Goal: Task Accomplishment & Management: Manage account settings

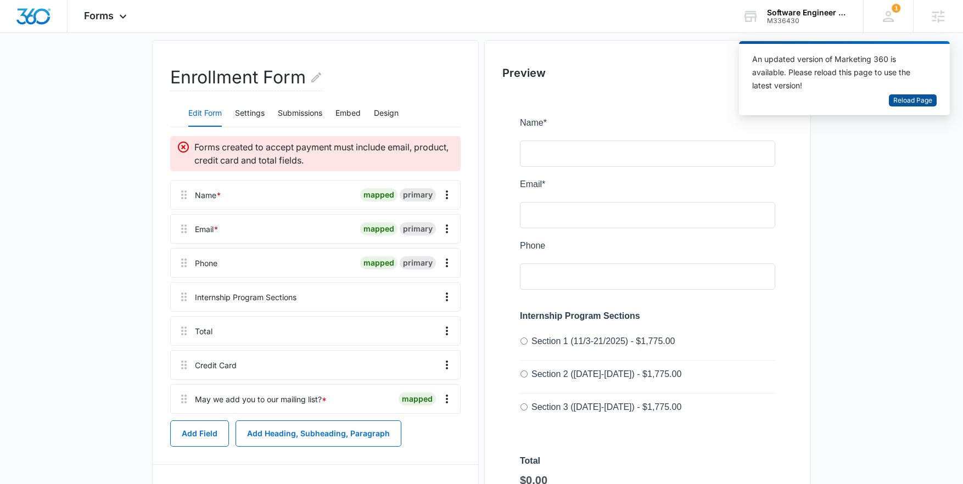
drag, startPoint x: 922, startPoint y: 100, endPoint x: 896, endPoint y: 97, distance: 26.6
click at [921, 101] on span "Reload Page" at bounding box center [912, 101] width 39 height 10
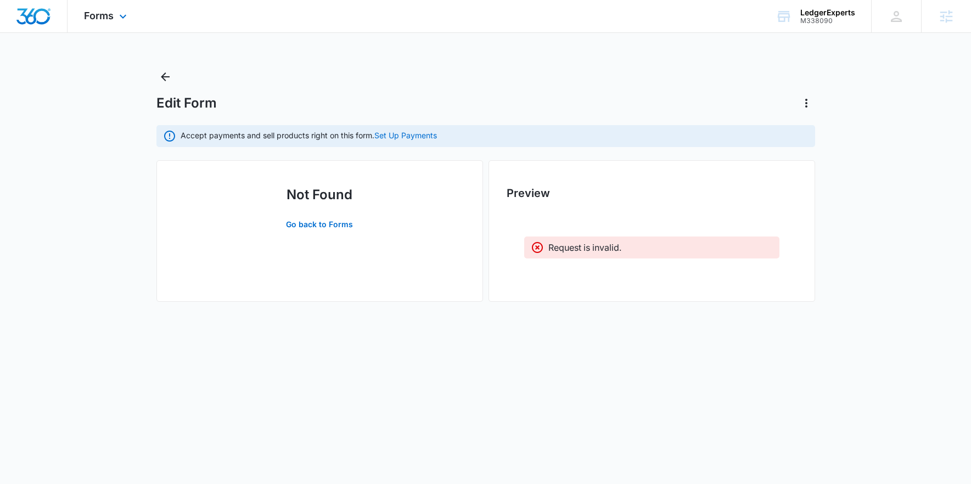
click at [46, 23] on img "Dashboard" at bounding box center [33, 16] width 35 height 16
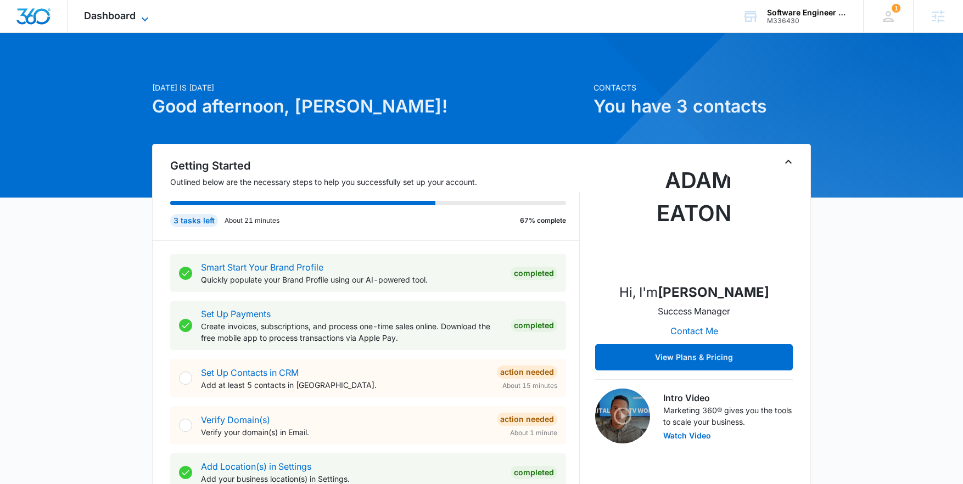
click at [114, 12] on span "Dashboard" at bounding box center [110, 16] width 52 height 12
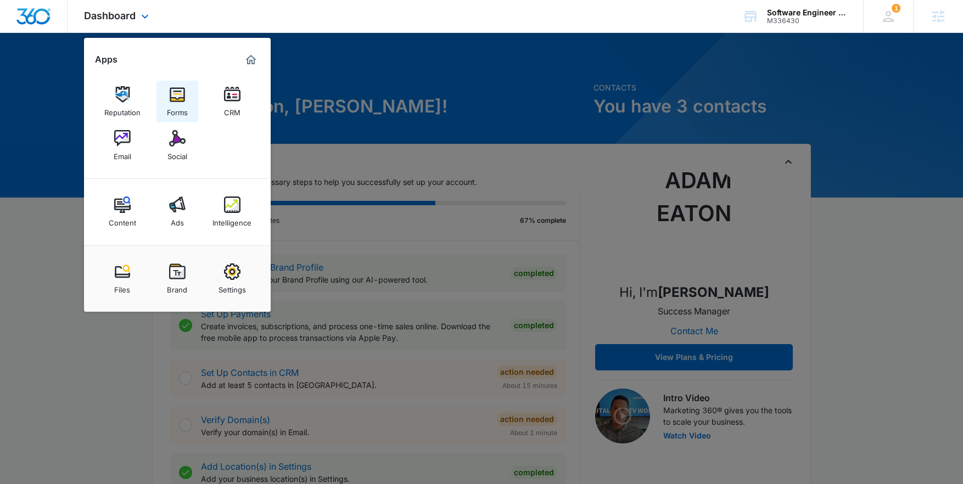
click at [180, 94] on img at bounding box center [177, 94] width 16 height 16
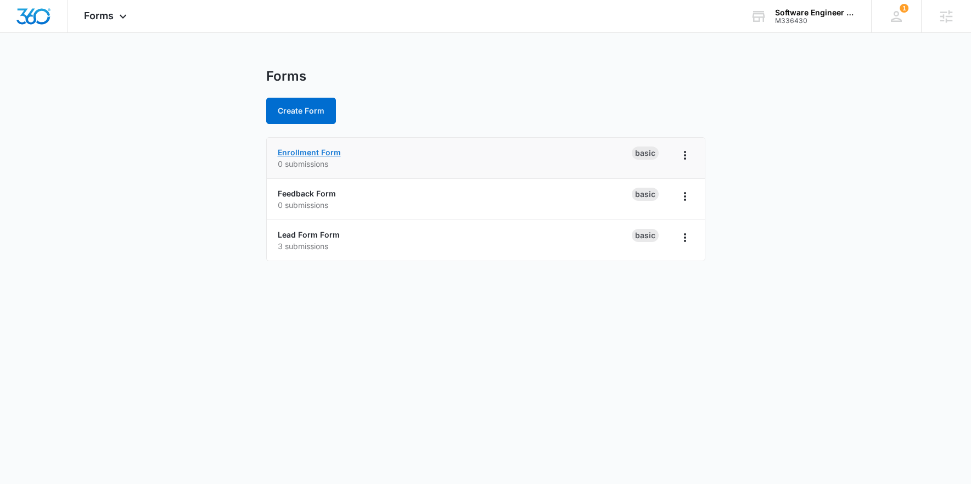
click at [324, 152] on link "Enrollment Form" at bounding box center [309, 152] width 63 height 9
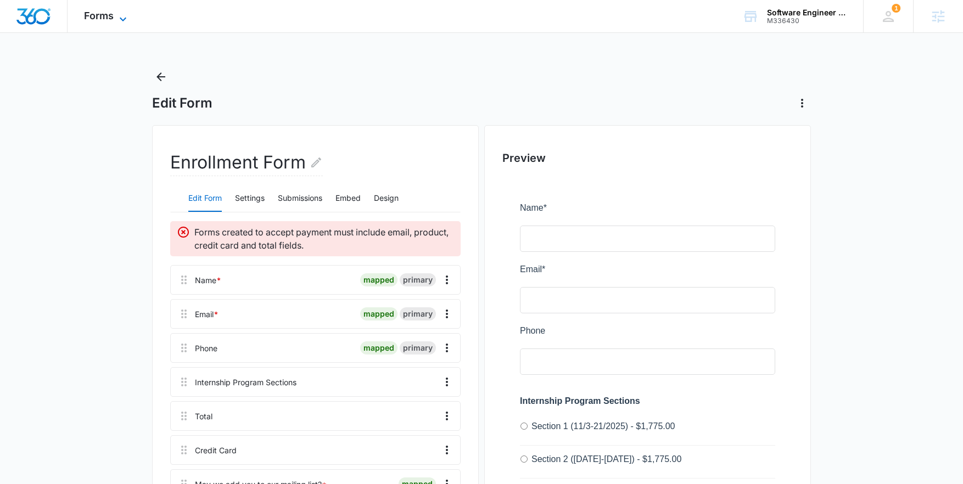
click at [96, 20] on span "Forms" at bounding box center [99, 16] width 30 height 12
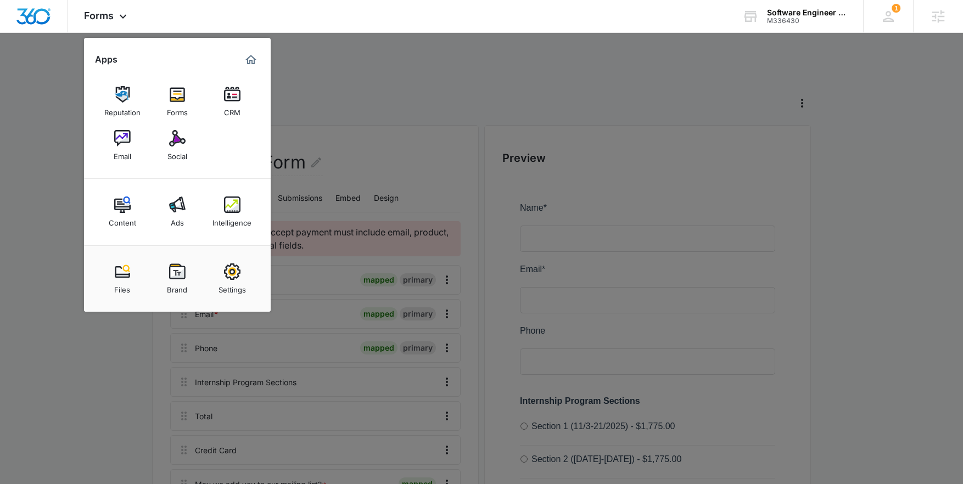
click at [370, 96] on div at bounding box center [481, 242] width 963 height 484
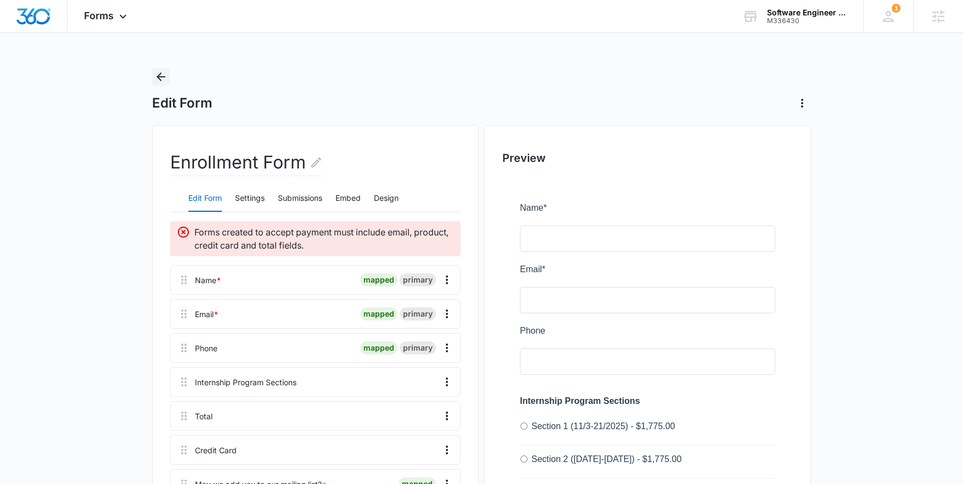
click at [160, 72] on icon "Back" at bounding box center [160, 76] width 13 height 13
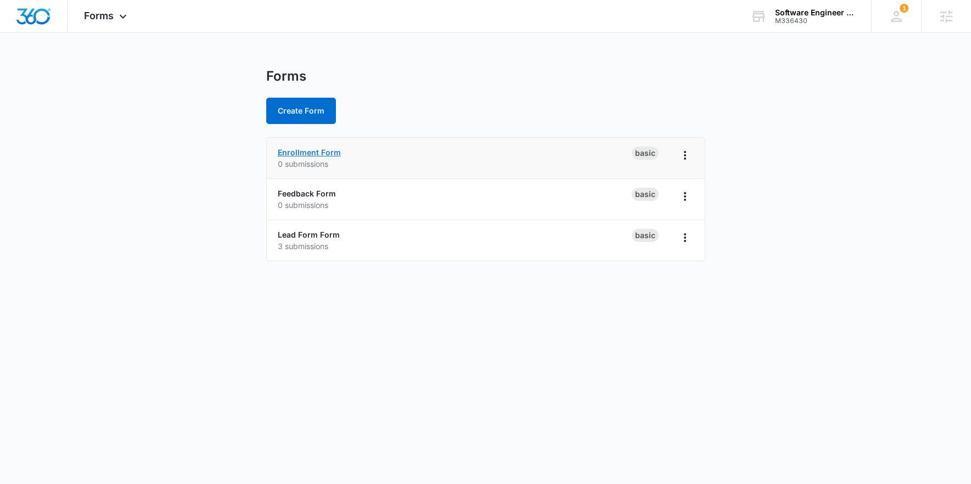
click at [298, 152] on link "Enrollment Form" at bounding box center [309, 152] width 63 height 9
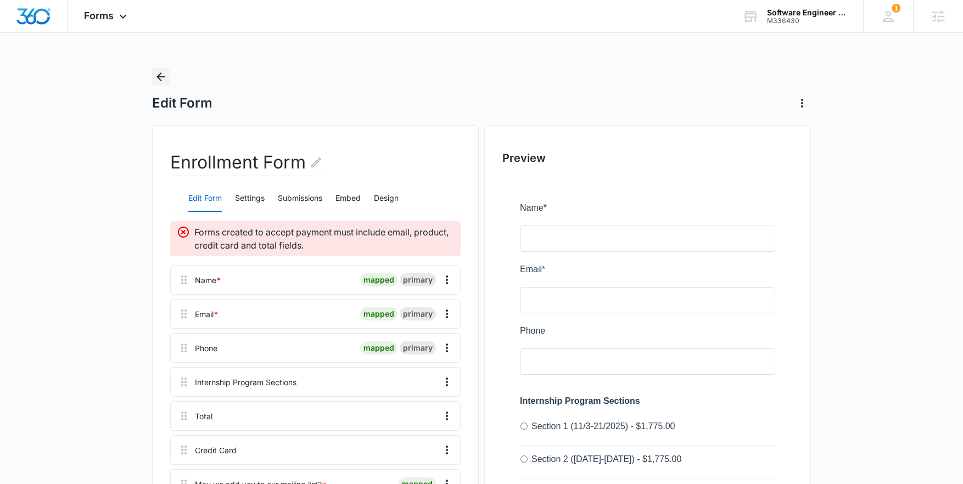
click at [155, 76] on icon "Back" at bounding box center [160, 76] width 13 height 13
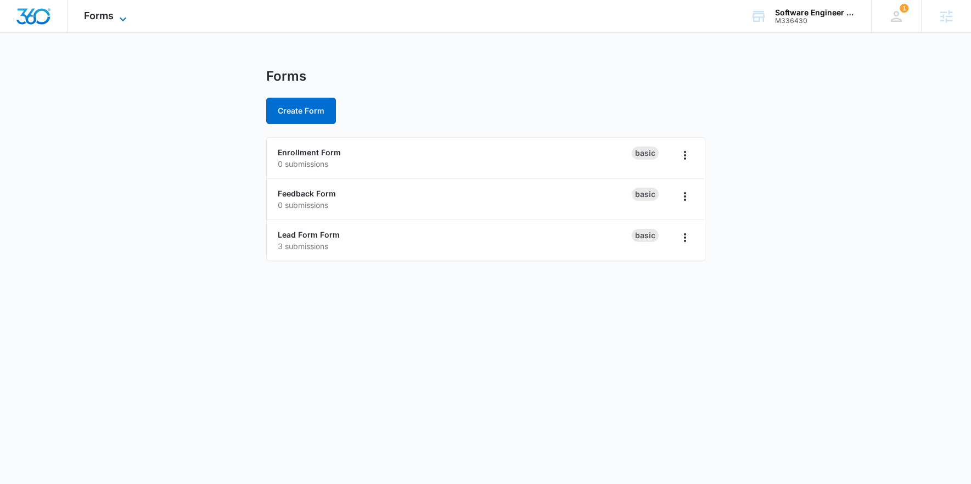
click at [125, 23] on icon at bounding box center [122, 19] width 13 height 13
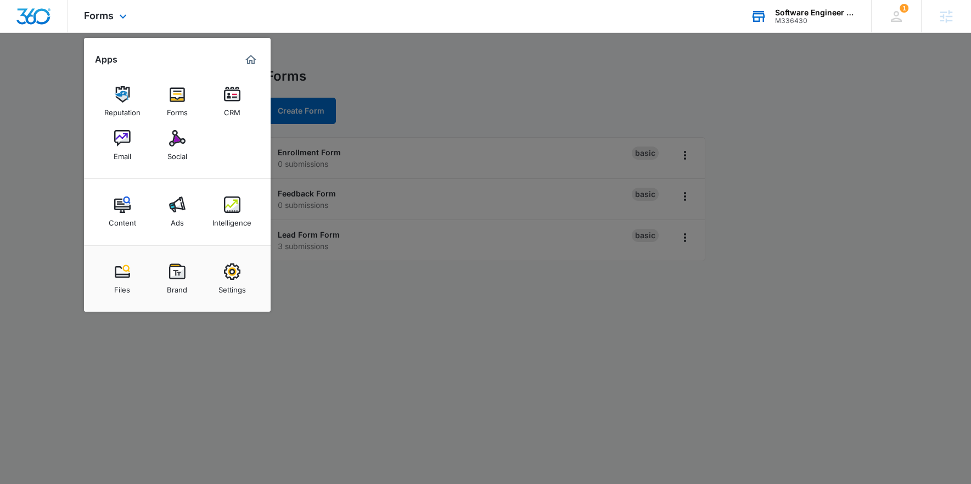
click at [840, 17] on div "M336430" at bounding box center [815, 21] width 80 height 8
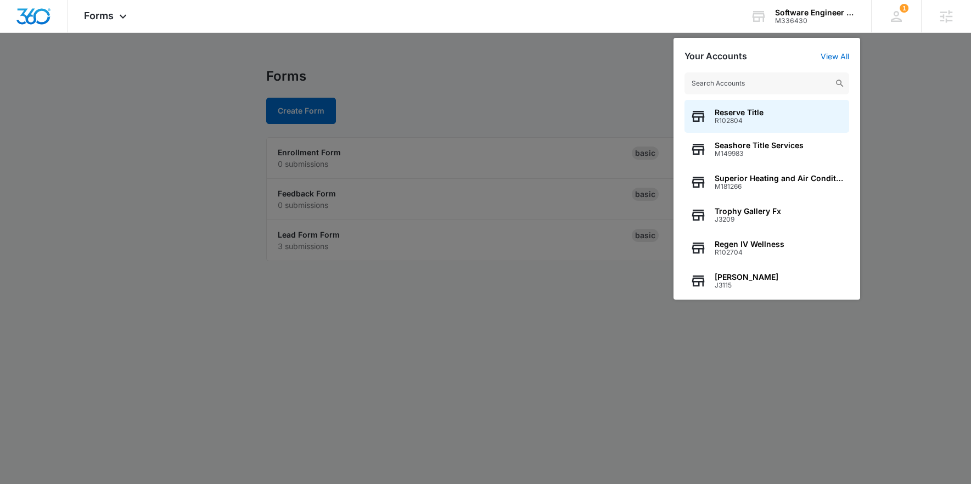
click at [546, 97] on div at bounding box center [485, 242] width 971 height 484
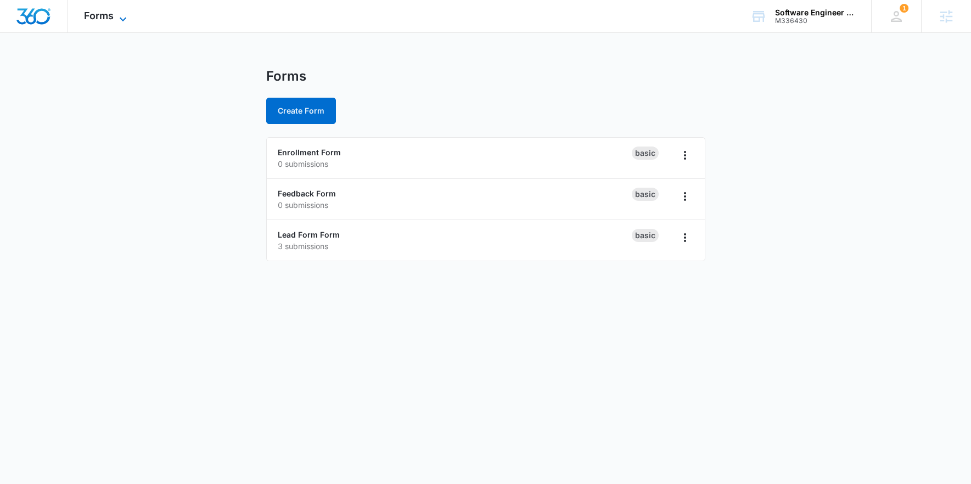
click at [100, 14] on span "Forms" at bounding box center [99, 16] width 30 height 12
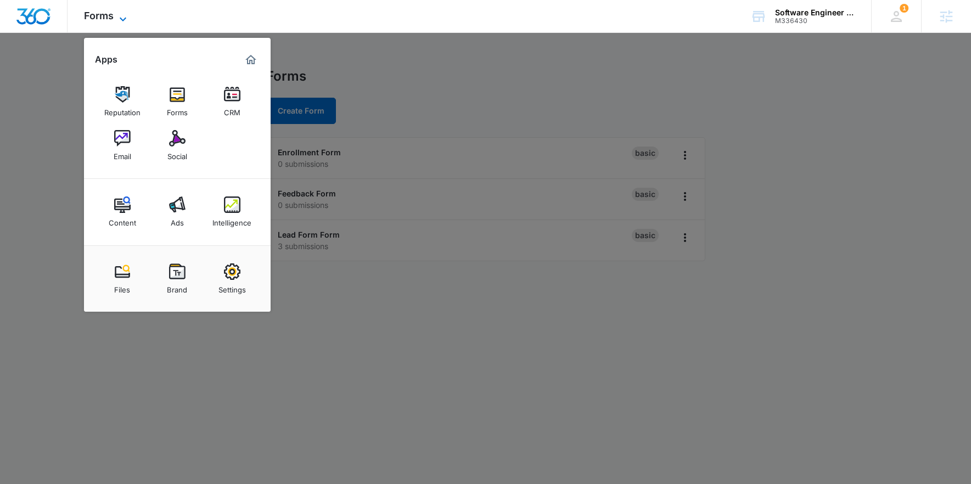
click at [100, 14] on span "Forms" at bounding box center [99, 16] width 30 height 12
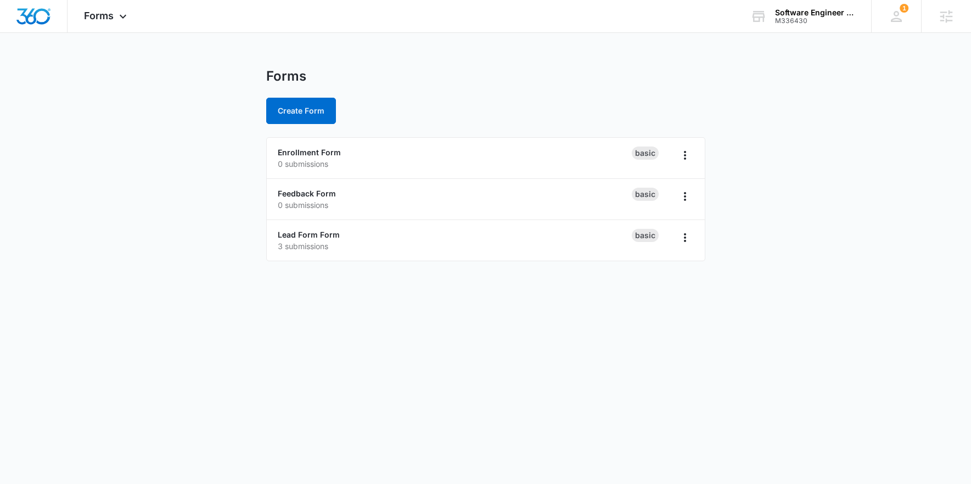
click at [461, 75] on div "Forms" at bounding box center [485, 76] width 439 height 16
click at [109, 20] on span "Forms" at bounding box center [99, 16] width 30 height 12
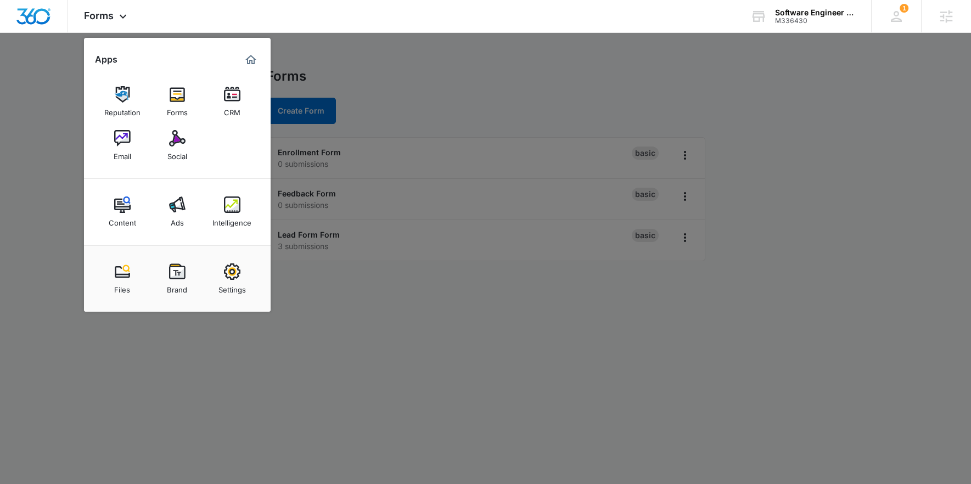
click at [481, 83] on div at bounding box center [485, 242] width 971 height 484
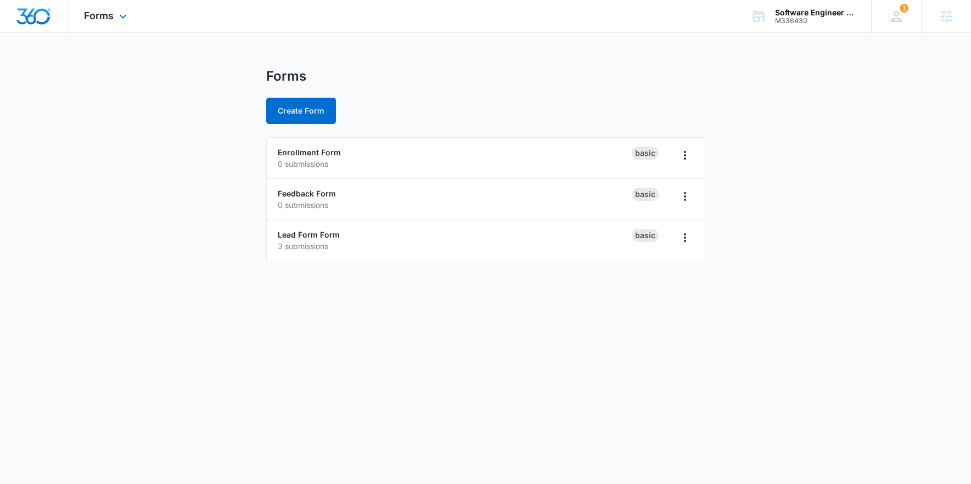
click at [59, 25] on div at bounding box center [34, 16] width 68 height 32
click at [26, 18] on img "Dashboard" at bounding box center [33, 16] width 35 height 16
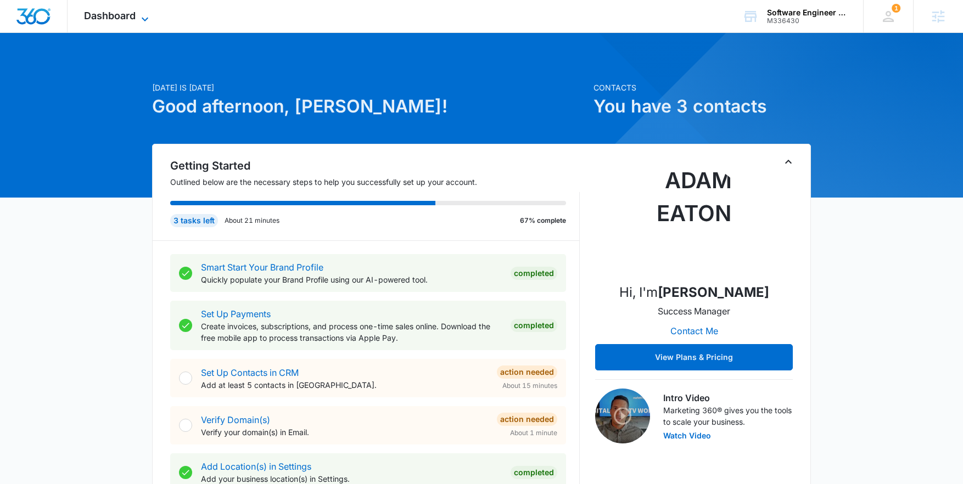
click at [125, 20] on span "Dashboard" at bounding box center [110, 16] width 52 height 12
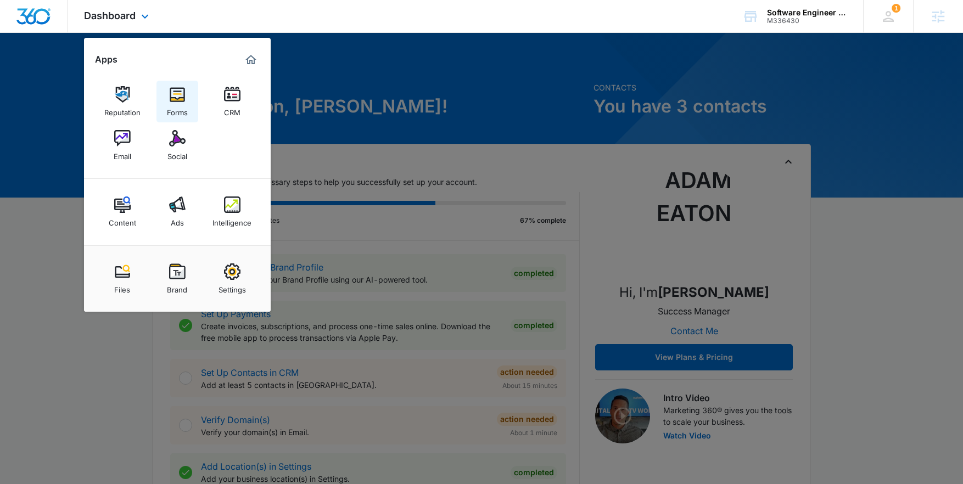
click at [176, 103] on div "Forms" at bounding box center [177, 110] width 21 height 14
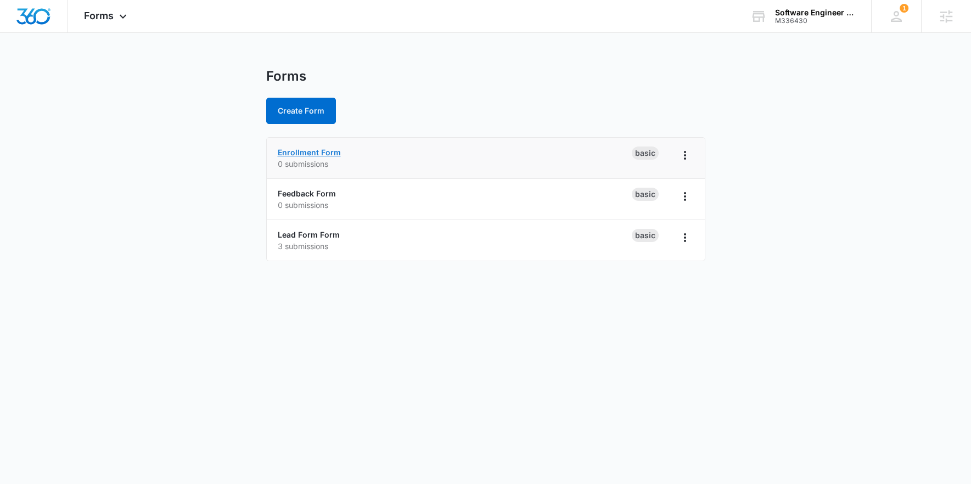
click at [315, 154] on link "Enrollment Form" at bounding box center [309, 152] width 63 height 9
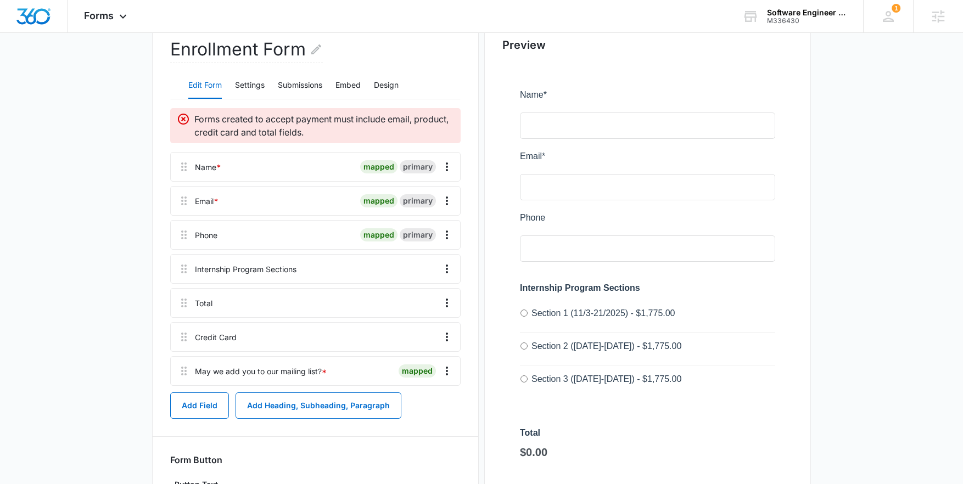
scroll to position [136, 0]
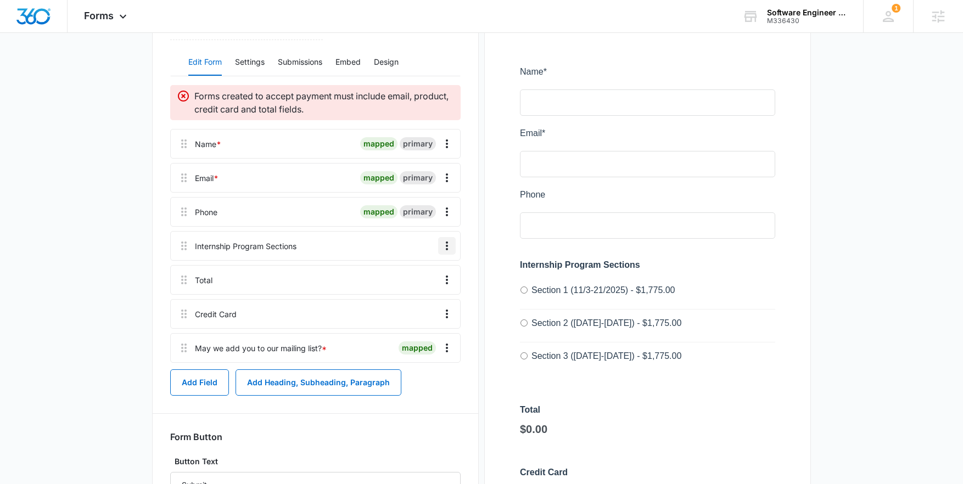
click at [447, 250] on icon "Overflow Menu" at bounding box center [446, 245] width 13 height 13
click at [416, 274] on div "Edit" at bounding box center [417, 277] width 23 height 8
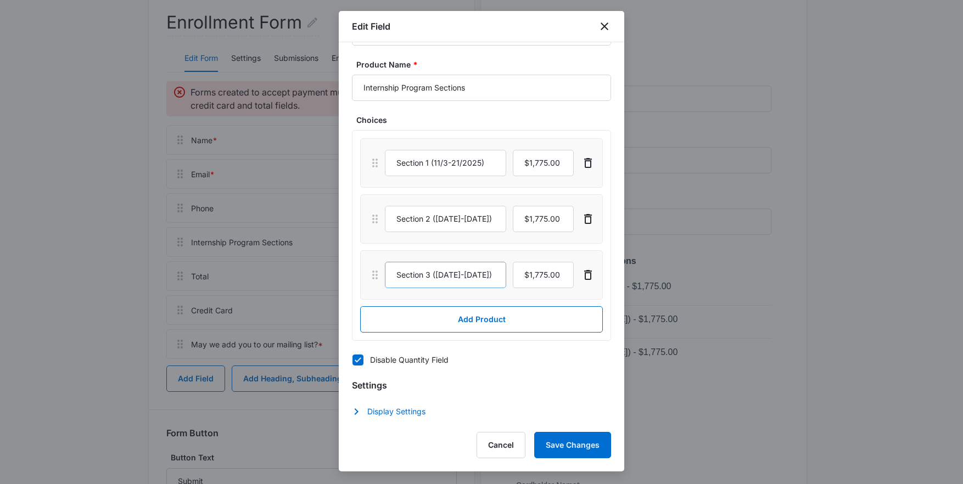
scroll to position [141, 0]
click at [494, 442] on button "Cancel" at bounding box center [501, 445] width 49 height 26
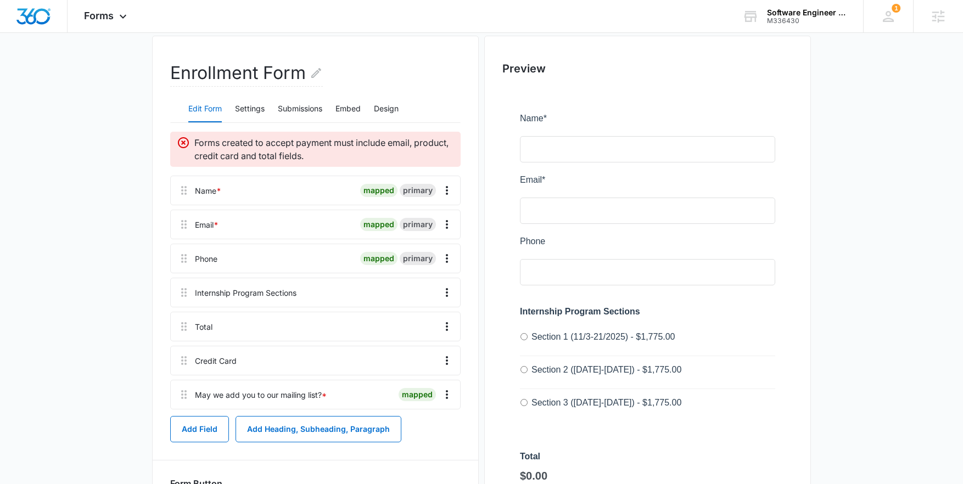
scroll to position [90, 0]
click at [445, 295] on icon "Overflow Menu" at bounding box center [446, 291] width 13 height 13
click at [418, 326] on div "Edit" at bounding box center [417, 323] width 23 height 8
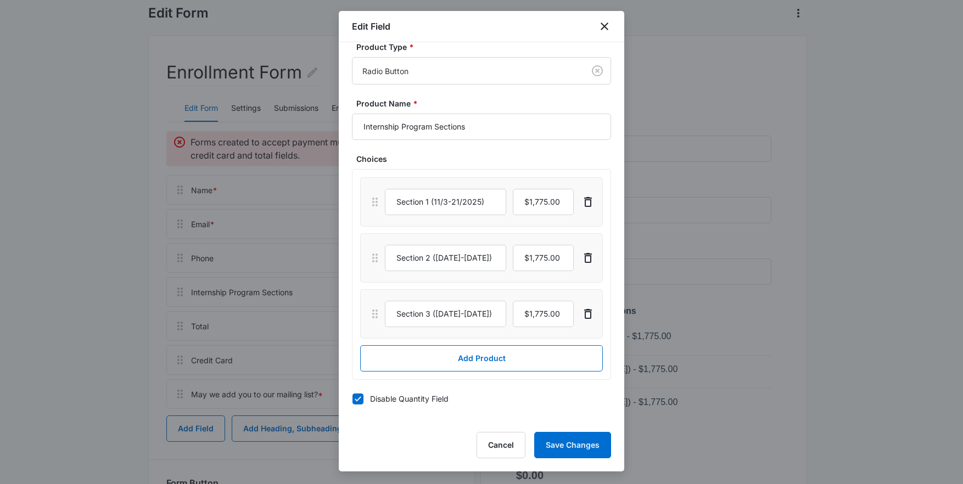
scroll to position [16, 0]
drag, startPoint x: 453, startPoint y: 194, endPoint x: 526, endPoint y: 194, distance: 73.0
click at [526, 194] on div "Section 1 (11/3-21/2025)" at bounding box center [479, 200] width 189 height 26
click at [468, 197] on input "Section 1 (11/3-21/2025)" at bounding box center [445, 200] width 121 height 26
drag, startPoint x: 497, startPoint y: 194, endPoint x: 490, endPoint y: 196, distance: 6.9
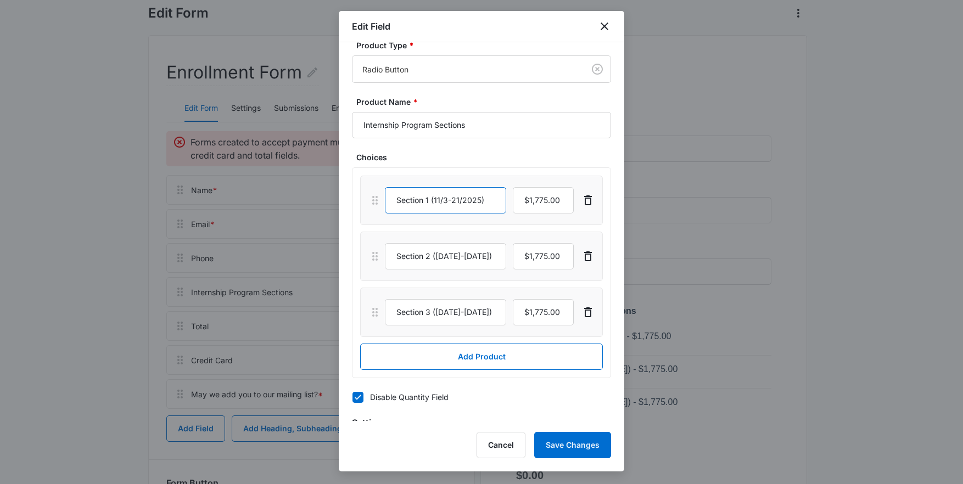
click at [490, 196] on input "Section 1 (11/3-21/2025)" at bounding box center [445, 200] width 121 height 26
drag, startPoint x: 495, startPoint y: 197, endPoint x: 406, endPoint y: 198, distance: 88.4
click at [406, 198] on input "Section 1 (11/3-21/2025)" at bounding box center [445, 200] width 121 height 26
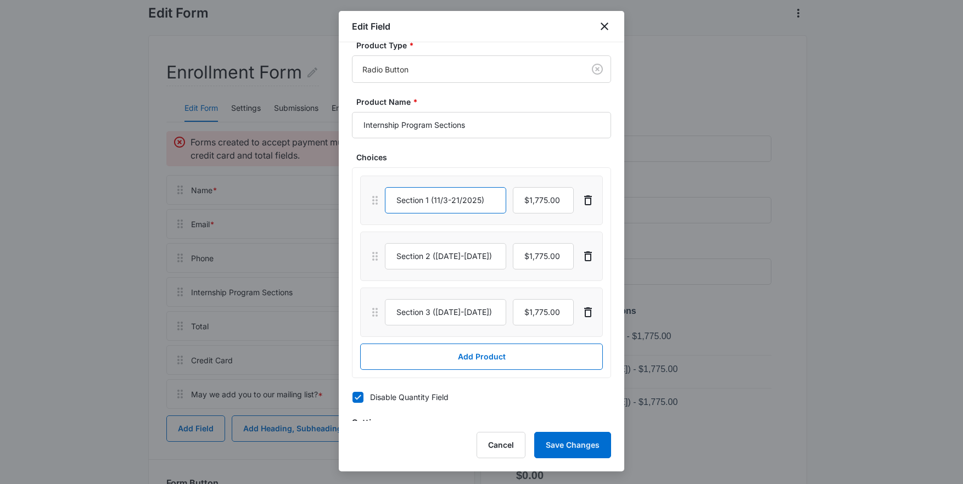
click at [493, 199] on input "Section 1 (11/3-21/2025)" at bounding box center [445, 200] width 121 height 26
drag, startPoint x: 493, startPoint y: 199, endPoint x: 415, endPoint y: 200, distance: 78.0
click at [415, 200] on input "Section 1 (11/3-21/2025)" at bounding box center [445, 200] width 121 height 26
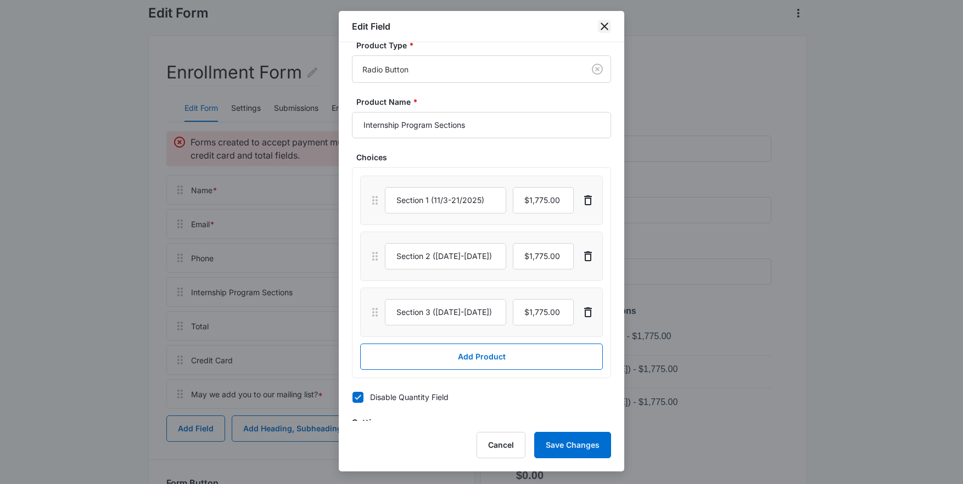
click at [599, 26] on icon "close" at bounding box center [604, 26] width 13 height 13
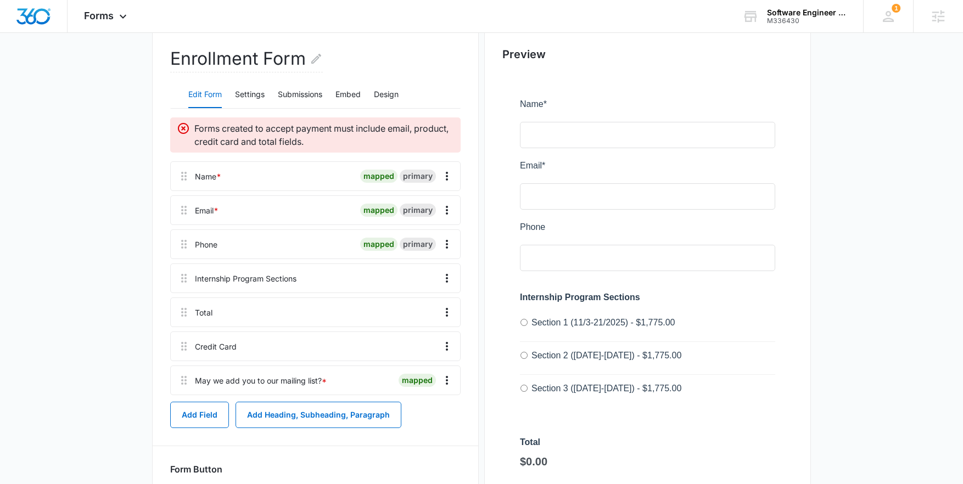
scroll to position [0, 0]
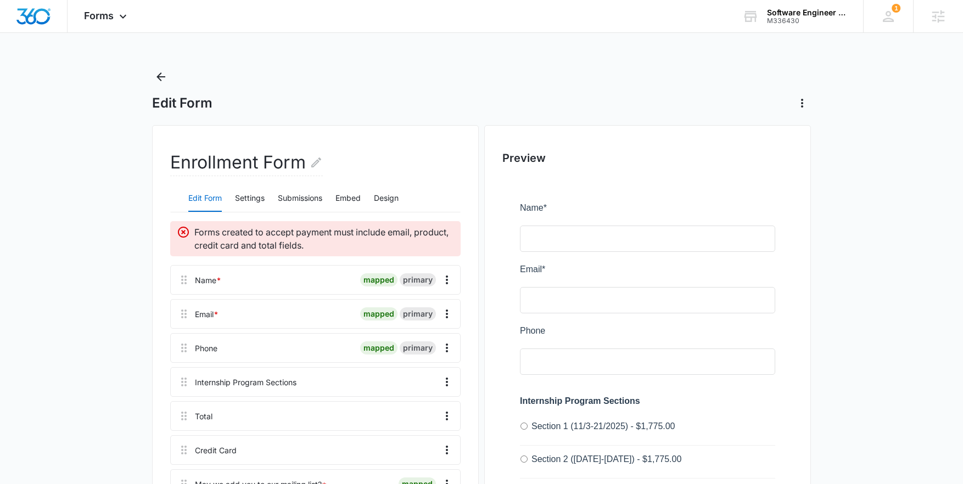
click at [240, 246] on p "Forms created to accept payment must include email, product, credit card and to…" at bounding box center [324, 239] width 260 height 26
drag, startPoint x: 225, startPoint y: 234, endPoint x: 366, endPoint y: 245, distance: 142.1
click at [366, 245] on p "Forms created to accept payment must include email, product, credit card and to…" at bounding box center [324, 239] width 260 height 26
drag, startPoint x: 323, startPoint y: 243, endPoint x: 322, endPoint y: 226, distance: 17.0
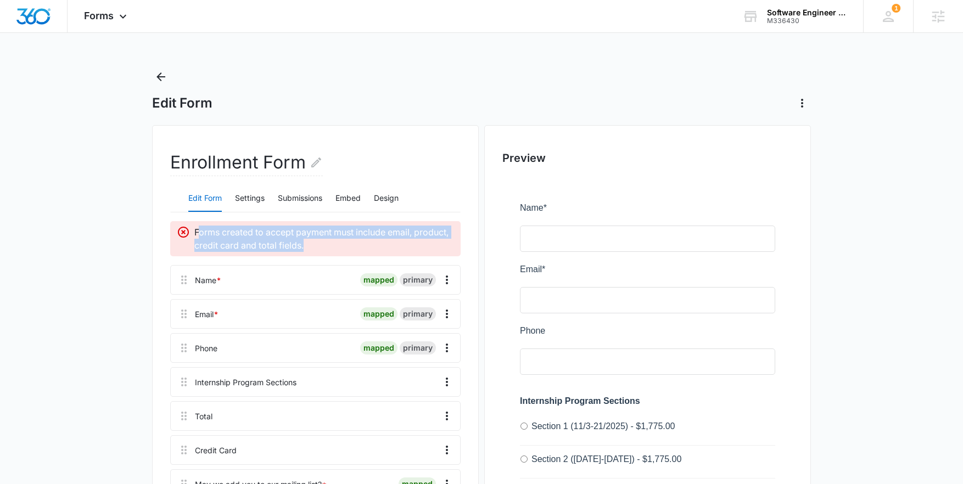
click at [199, 231] on p "Forms created to accept payment must include email, product, credit card and to…" at bounding box center [324, 239] width 260 height 26
click at [355, 232] on p "Forms created to accept payment must include email, product, credit card and to…" at bounding box center [324, 239] width 260 height 26
drag, startPoint x: 253, startPoint y: 238, endPoint x: 192, endPoint y: 234, distance: 61.1
click at [198, 234] on p "Forms created to accept payment must include email, product, credit card and to…" at bounding box center [324, 239] width 260 height 26
click at [192, 234] on div "Forms created to accept payment must include email, product, credit card and to…" at bounding box center [315, 239] width 277 height 26
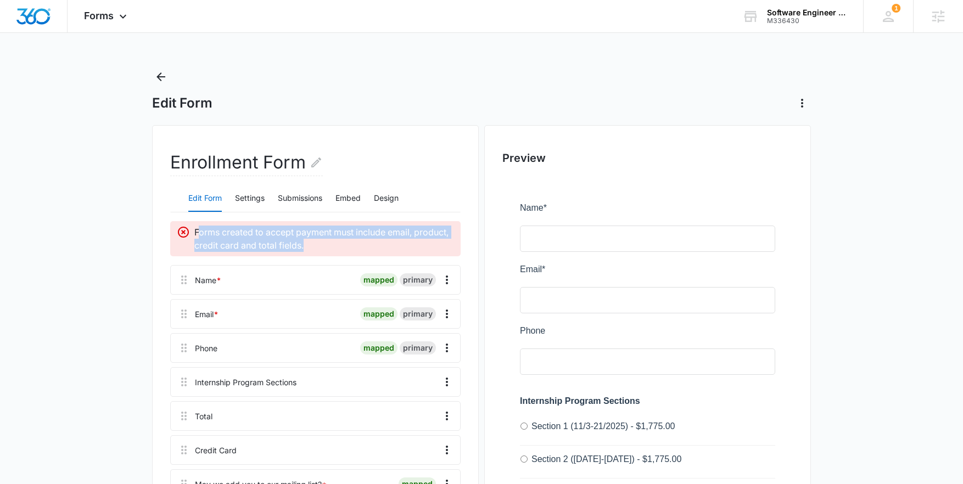
drag, startPoint x: 292, startPoint y: 235, endPoint x: 382, endPoint y: 246, distance: 90.8
click at [382, 246] on p "Forms created to accept payment must include email, product, credit card and to…" at bounding box center [324, 239] width 260 height 26
drag, startPoint x: 256, startPoint y: 249, endPoint x: 197, endPoint y: 240, distance: 59.9
click at [196, 241] on p "Forms created to accept payment must include email, product, credit card and to…" at bounding box center [324, 239] width 260 height 26
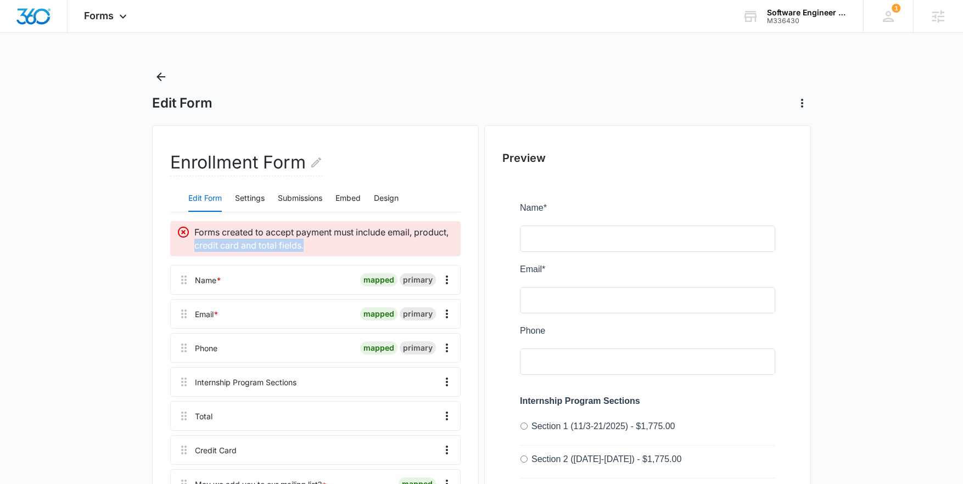
click at [198, 240] on p "Forms created to accept payment must include email, product, credit card and to…" at bounding box center [324, 239] width 260 height 26
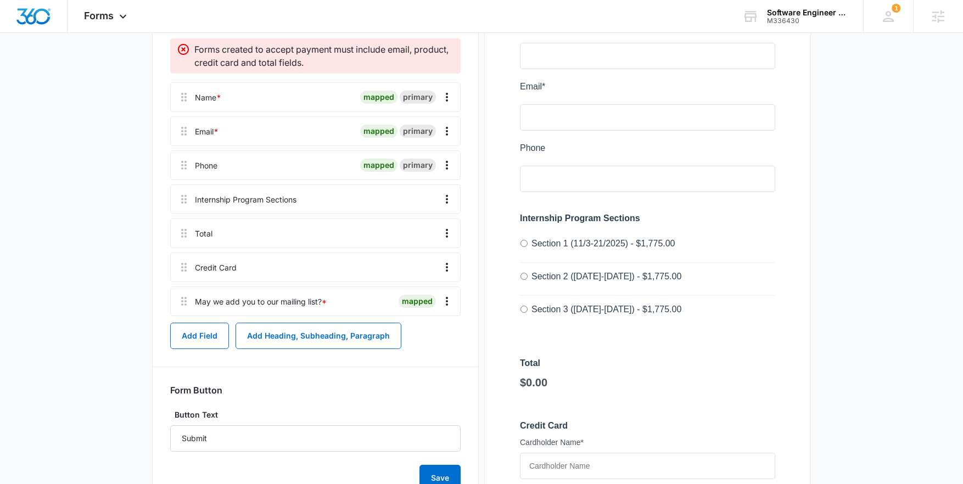
scroll to position [192, 0]
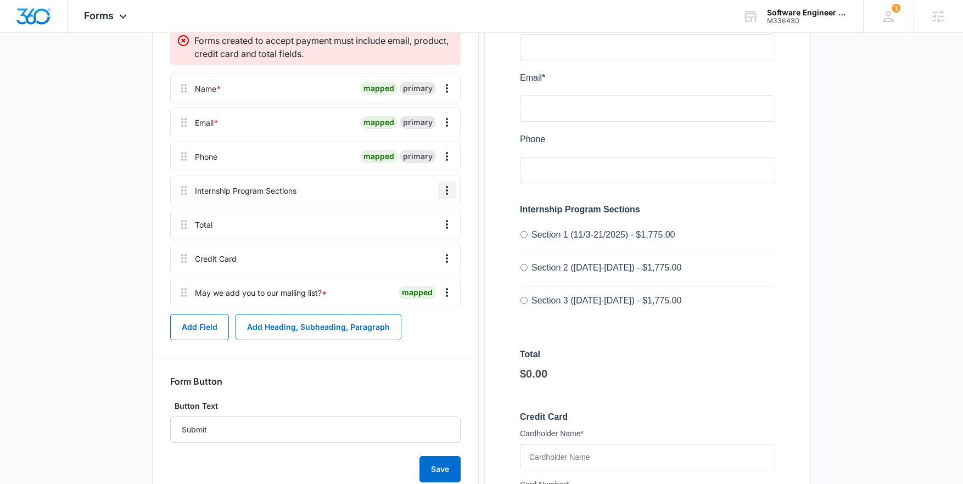
click at [449, 191] on icon "Overflow Menu" at bounding box center [446, 190] width 13 height 13
click at [454, 188] on button "Overflow Menu" at bounding box center [447, 191] width 18 height 18
click at [177, 188] on div at bounding box center [181, 190] width 20 height 29
click at [442, 187] on icon "Overflow Menu" at bounding box center [446, 190] width 13 height 13
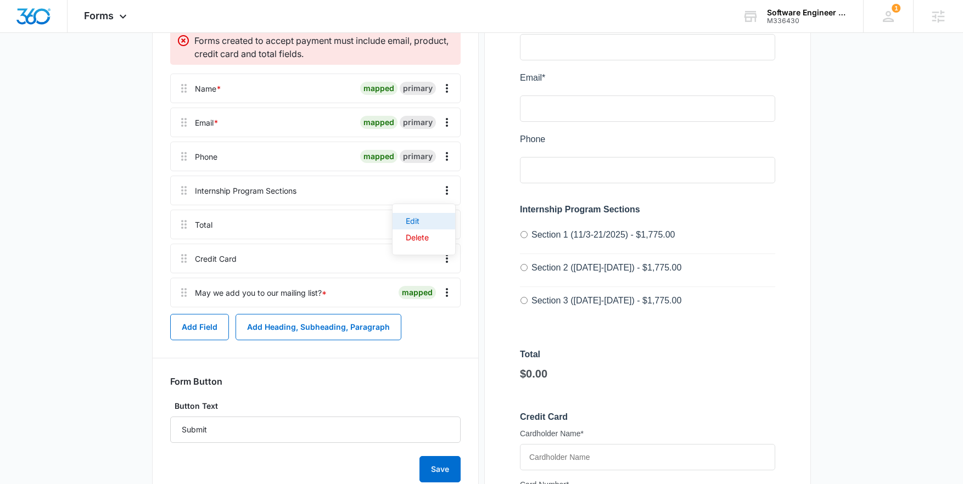
click at [426, 222] on div "Edit" at bounding box center [417, 221] width 23 height 8
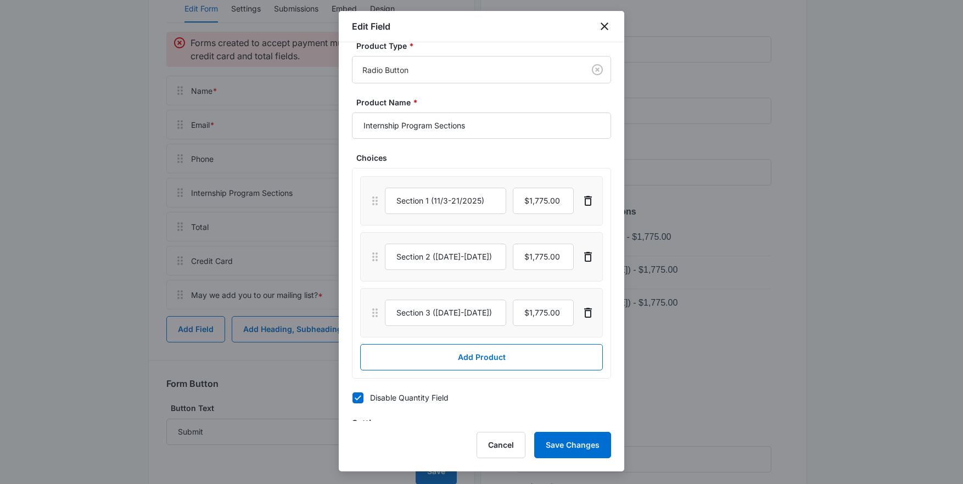
scroll to position [22, 0]
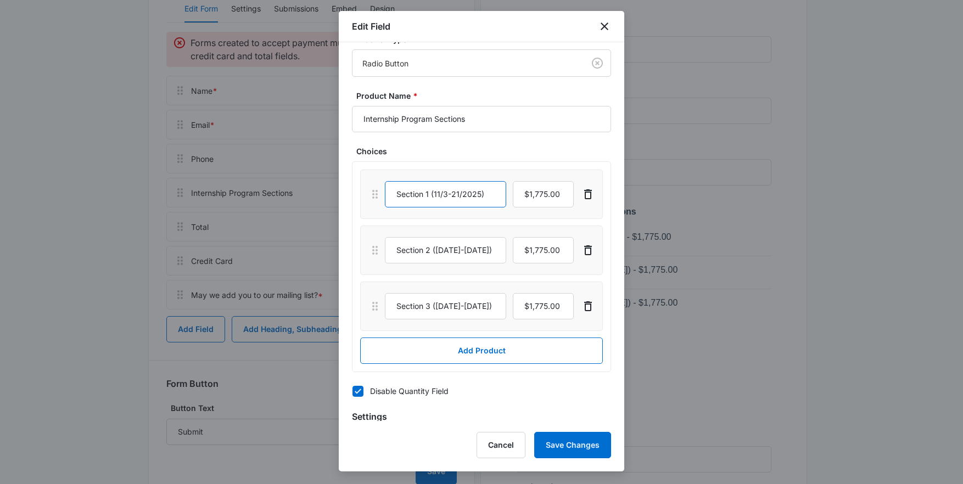
drag, startPoint x: 396, startPoint y: 190, endPoint x: 490, endPoint y: 191, distance: 93.3
click at [490, 191] on input "Section 1 (11/3-21/2025)" at bounding box center [445, 194] width 121 height 26
click at [490, 192] on input "Section 1 (11/3-21/2025)" at bounding box center [445, 194] width 121 height 26
drag, startPoint x: 485, startPoint y: 195, endPoint x: 399, endPoint y: 192, distance: 86.3
click at [400, 192] on input "Section 1 (11/3-21/2025)" at bounding box center [445, 194] width 121 height 26
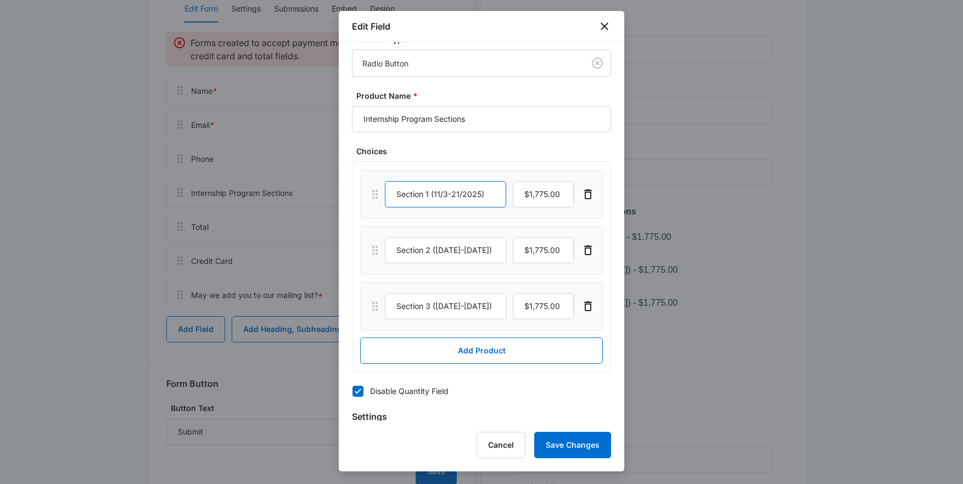
click at [398, 192] on input "Section 1 (11/3-21/2025)" at bounding box center [445, 194] width 121 height 26
click at [485, 197] on input "Section 1 (11/3-21/2025)" at bounding box center [445, 194] width 121 height 26
drag, startPoint x: 489, startPoint y: 194, endPoint x: 465, endPoint y: 193, distance: 24.2
click at [374, 196] on div "Section 1 (11/3-21/2025)" at bounding box center [481, 194] width 226 height 26
click at [473, 193] on input "Section 1 (11/3-21/2025)" at bounding box center [445, 194] width 121 height 26
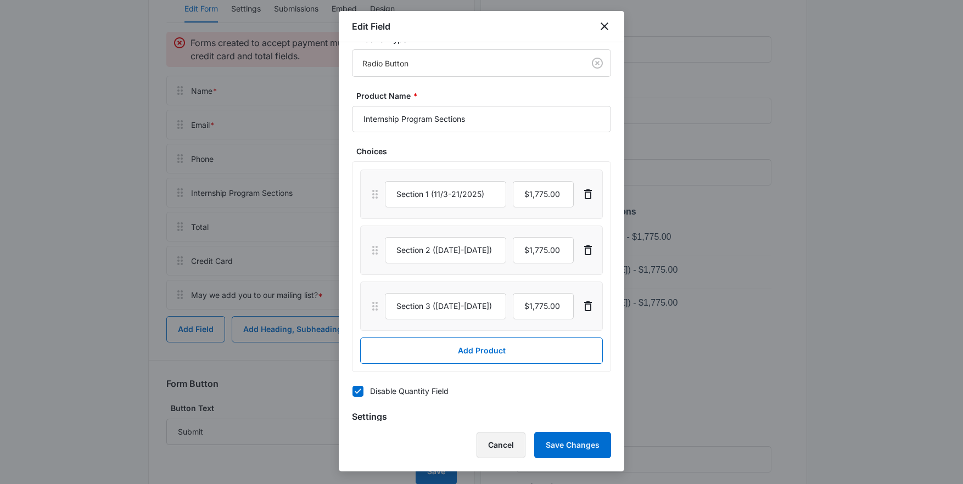
click at [509, 447] on button "Cancel" at bounding box center [501, 445] width 49 height 26
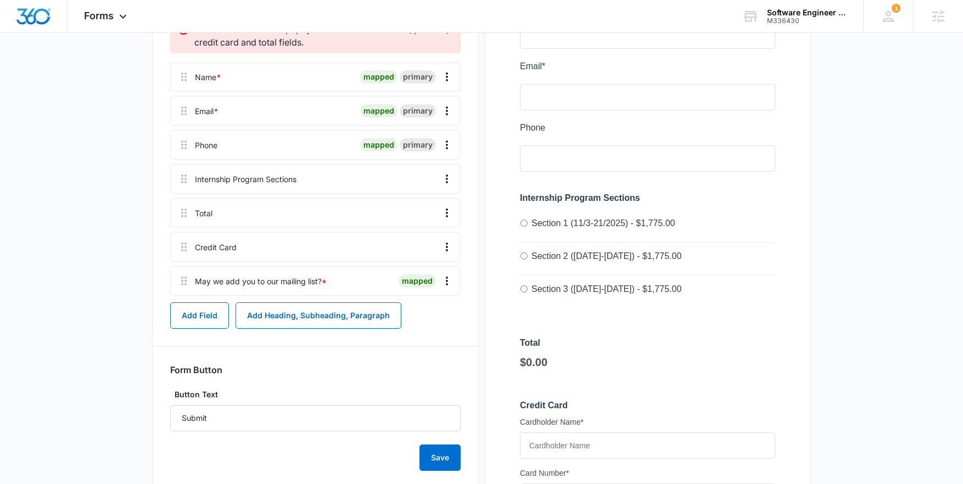
scroll to position [225, 0]
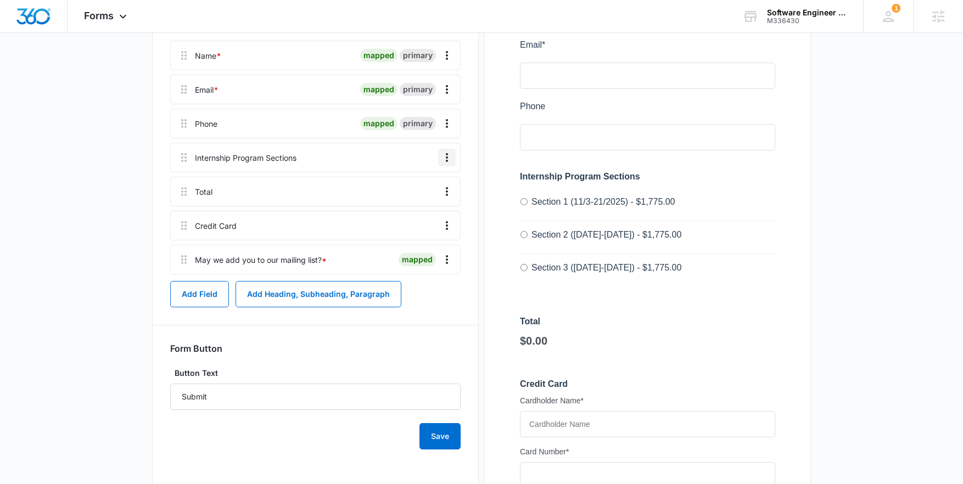
click at [446, 159] on icon "Overflow Menu" at bounding box center [446, 157] width 13 height 13
click at [472, 160] on div "Enrollment Form Edit Form Settings Submissions Embed Design Forms created to ac…" at bounding box center [315, 327] width 327 height 853
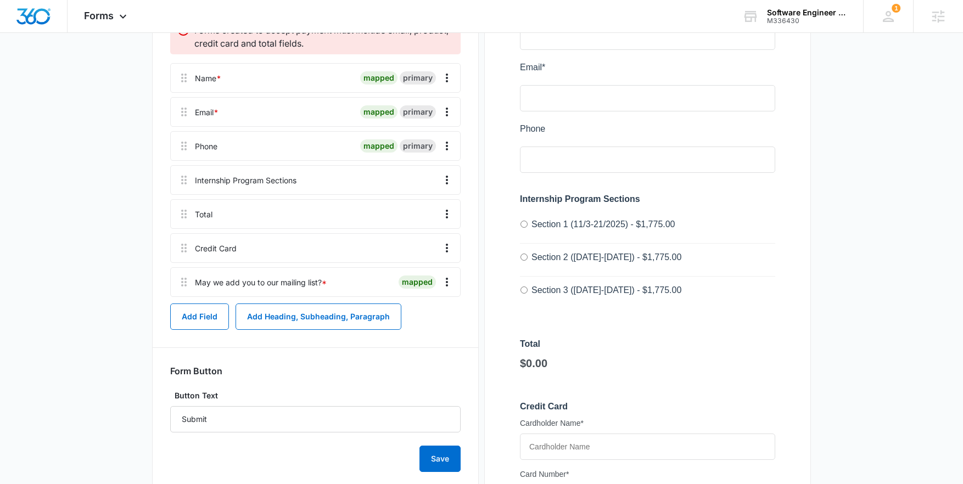
scroll to position [220, 0]
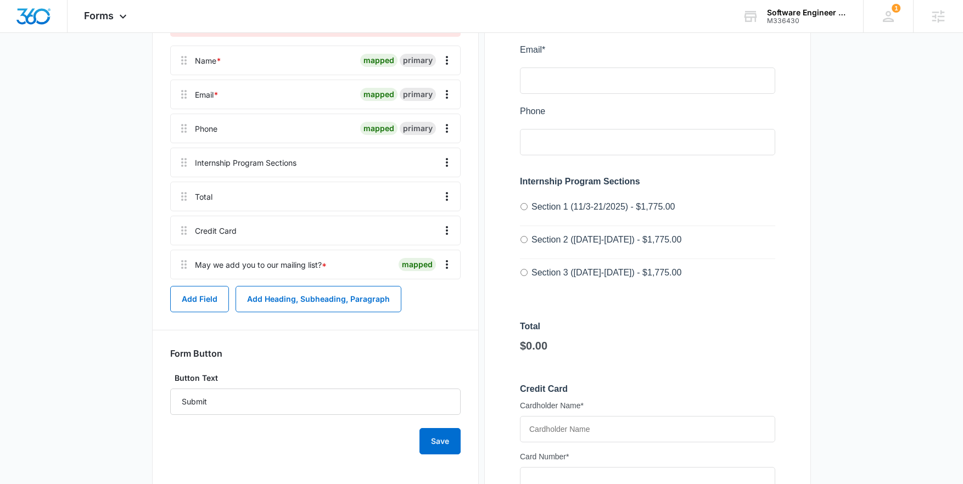
drag, startPoint x: 501, startPoint y: 215, endPoint x: 700, endPoint y: 281, distance: 209.9
click at [700, 281] on div "Preview" at bounding box center [647, 332] width 327 height 853
click at [831, 281] on main "Edit Form Enrollment Form Edit Form Settings Submissions Embed Design Forms cre…" at bounding box center [481, 314] width 963 height 932
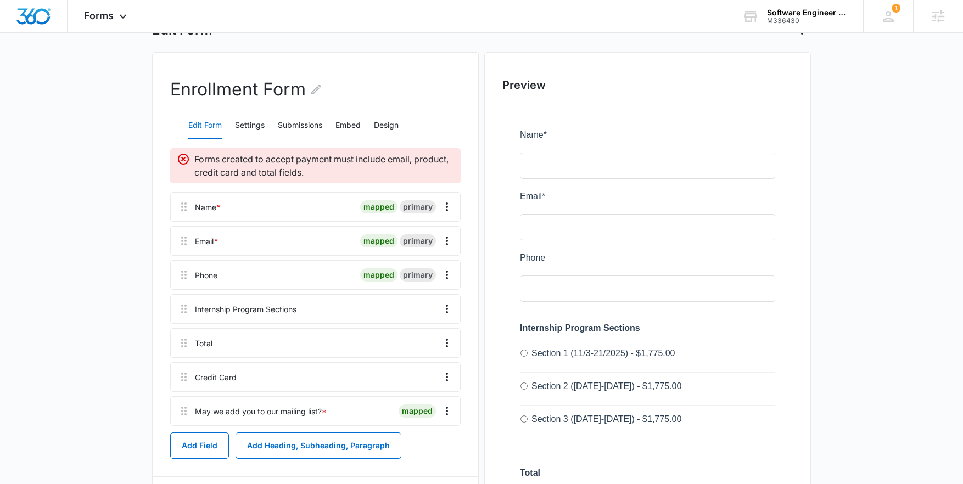
scroll to position [0, 0]
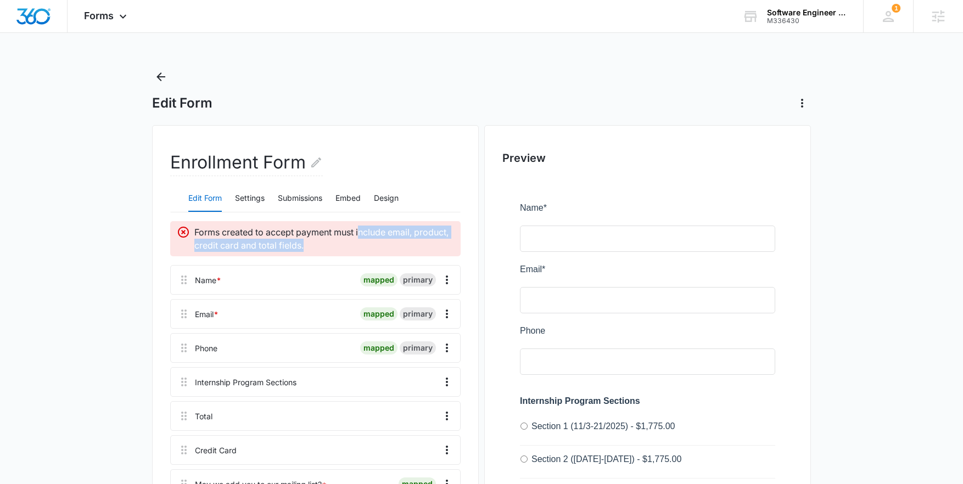
drag, startPoint x: 335, startPoint y: 240, endPoint x: 361, endPoint y: 238, distance: 25.9
click at [361, 238] on p "Forms created to accept payment must include email, product, credit card and to…" at bounding box center [324, 239] width 260 height 26
click at [371, 243] on p "Forms created to accept payment must include email, product, credit card and to…" at bounding box center [324, 239] width 260 height 26
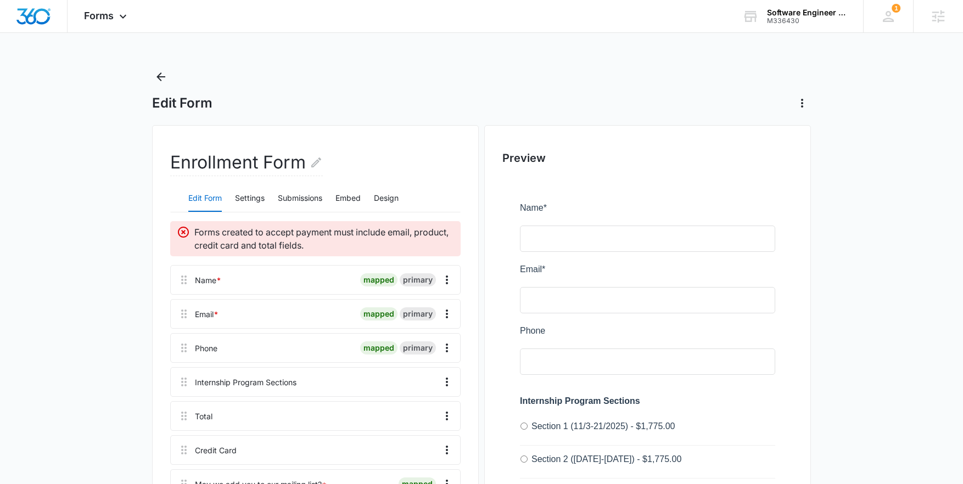
click at [457, 96] on div "Edit Form" at bounding box center [481, 103] width 659 height 18
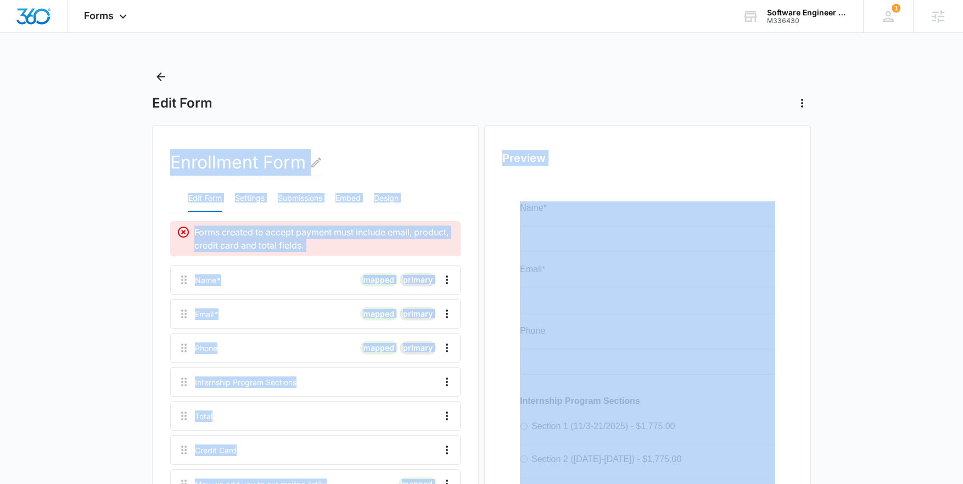
drag, startPoint x: 483, startPoint y: 103, endPoint x: 484, endPoint y: 189, distance: 86.2
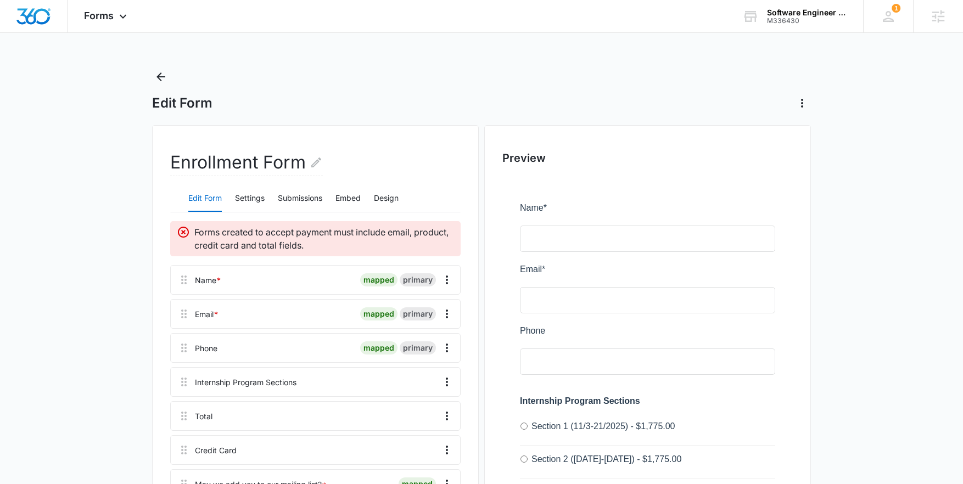
click at [466, 104] on div "Edit Form" at bounding box center [481, 103] width 659 height 18
click at [492, 91] on div "Edit Form" at bounding box center [481, 90] width 659 height 44
click at [38, 24] on img "Dashboard" at bounding box center [33, 16] width 35 height 16
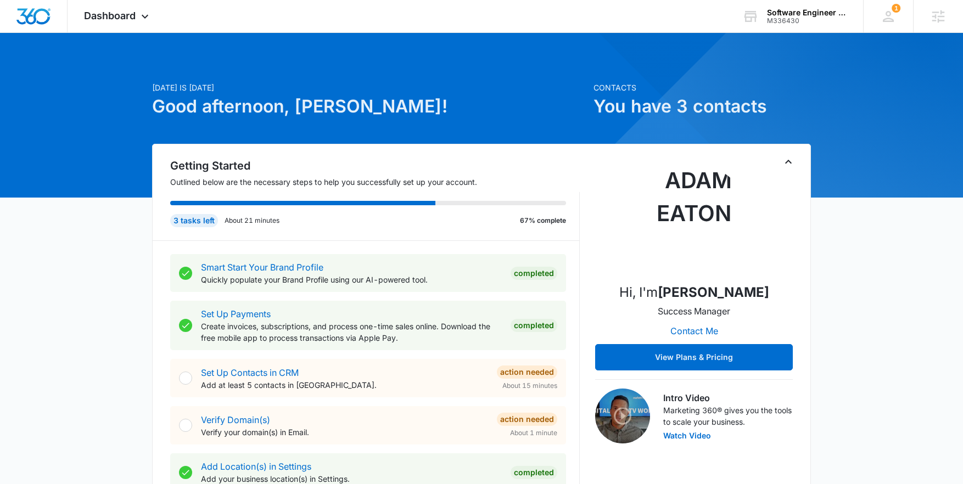
click at [373, 119] on h1 "Good afternoon, Kelly!" at bounding box center [369, 106] width 435 height 26
drag, startPoint x: 635, startPoint y: 289, endPoint x: 769, endPoint y: 291, distance: 134.5
click at [769, 291] on div "Hi, I'm Adam Eaton Success Manager Contact Me View Plans & Pricing" at bounding box center [694, 267] width 198 height 206
drag, startPoint x: 733, startPoint y: 304, endPoint x: 691, endPoint y: 292, distance: 44.1
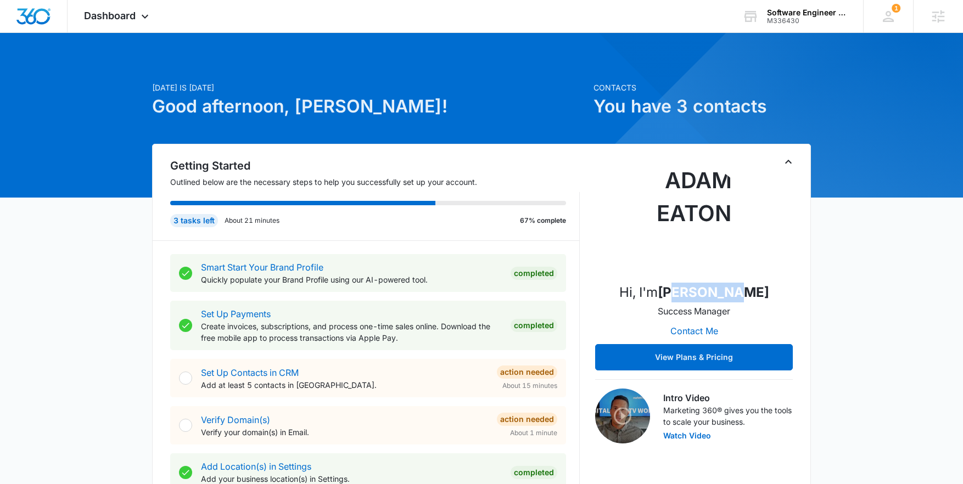
click at [691, 292] on div "Hi, I'm Adam Eaton Success Manager Contact Me View Plans & Pricing" at bounding box center [694, 267] width 198 height 206
click at [691, 292] on strong "Adam Eaton" at bounding box center [713, 292] width 111 height 16
drag, startPoint x: 651, startPoint y: 293, endPoint x: 765, endPoint y: 317, distance: 116.8
click at [769, 320] on div "Hi, I'm Adam Eaton Success Manager Contact Me View Plans & Pricing" at bounding box center [694, 267] width 198 height 206
click at [765, 317] on div "Hi, I'm Adam Eaton Success Manager Contact Me View Plans & Pricing" at bounding box center [694, 267] width 198 height 206
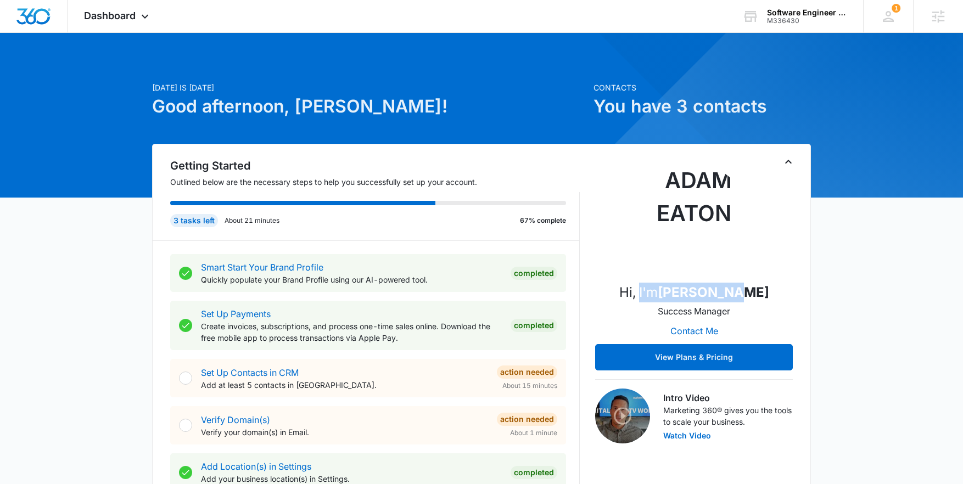
drag, startPoint x: 606, startPoint y: 298, endPoint x: 653, endPoint y: 292, distance: 47.7
click at [653, 292] on div "Hi, I'm Adam Eaton Success Manager Contact Me View Plans & Pricing" at bounding box center [694, 267] width 198 height 206
click at [653, 292] on p "Hi, I'm Adam Eaton" at bounding box center [694, 293] width 150 height 20
click at [657, 289] on p "Hi, I'm Adam Eaton" at bounding box center [694, 293] width 150 height 20
click at [155, 24] on div "Dashboard Apps Reputation Forms CRM Email Social Content Ads Intelligence Files…" at bounding box center [118, 16] width 100 height 32
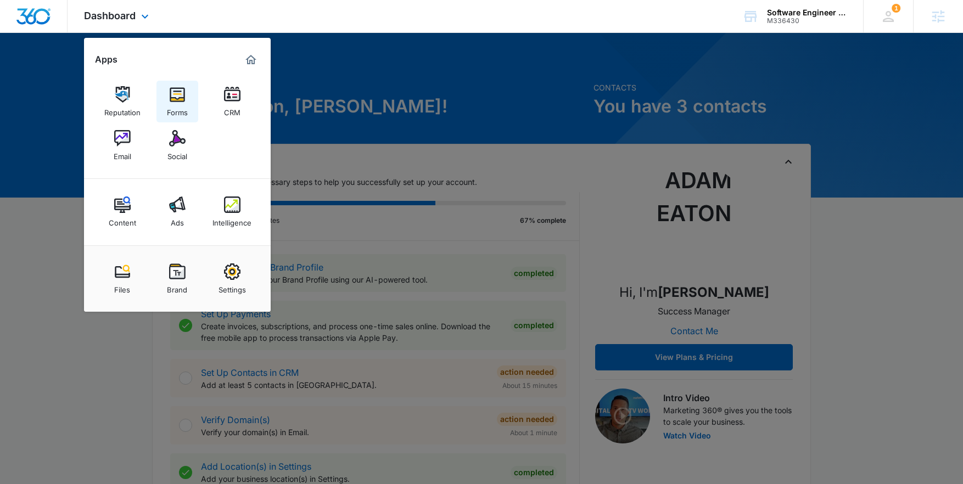
click at [182, 96] on img at bounding box center [177, 94] width 16 height 16
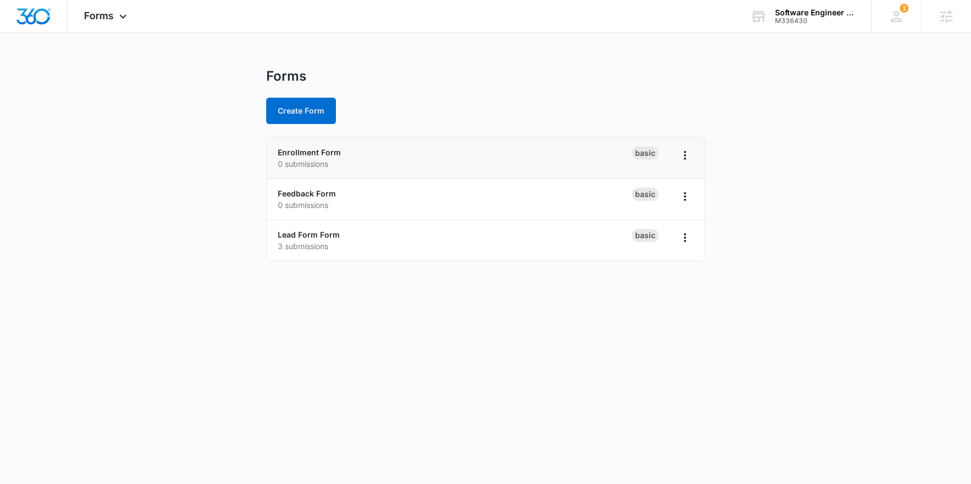
click at [333, 157] on div "Enrollment Form 0 submissions" at bounding box center [455, 158] width 354 height 23
click at [332, 153] on link "Enrollment Form" at bounding box center [309, 152] width 63 height 9
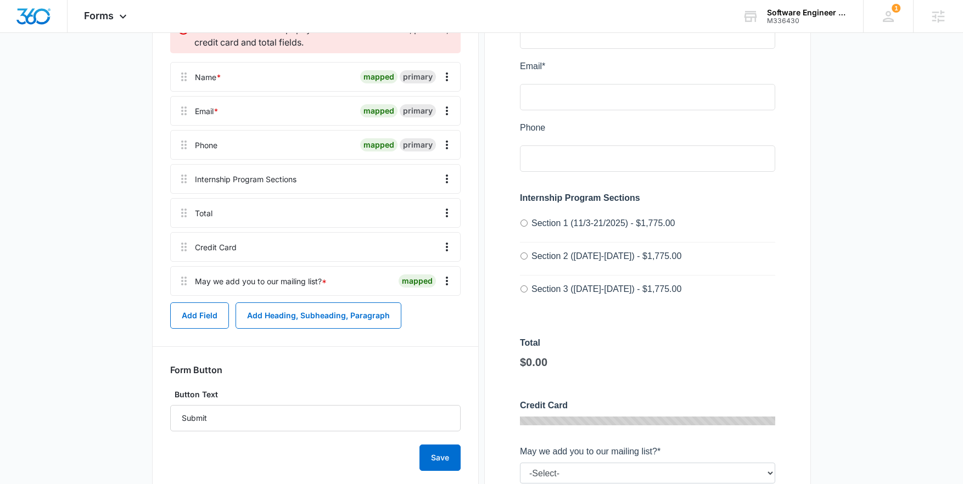
scroll to position [194, 0]
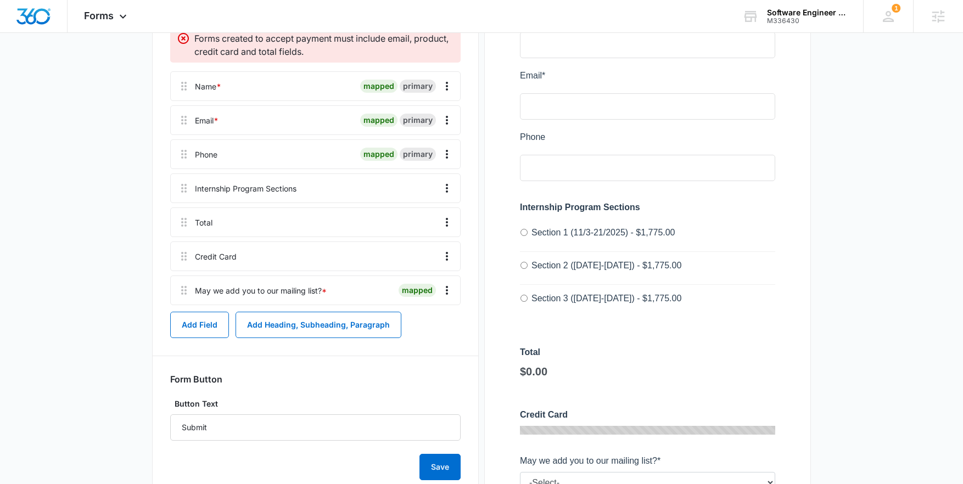
click at [279, 187] on div "Internship Program Sections" at bounding box center [246, 189] width 102 height 12
click at [445, 192] on icon "Overflow Menu" at bounding box center [446, 188] width 13 height 13
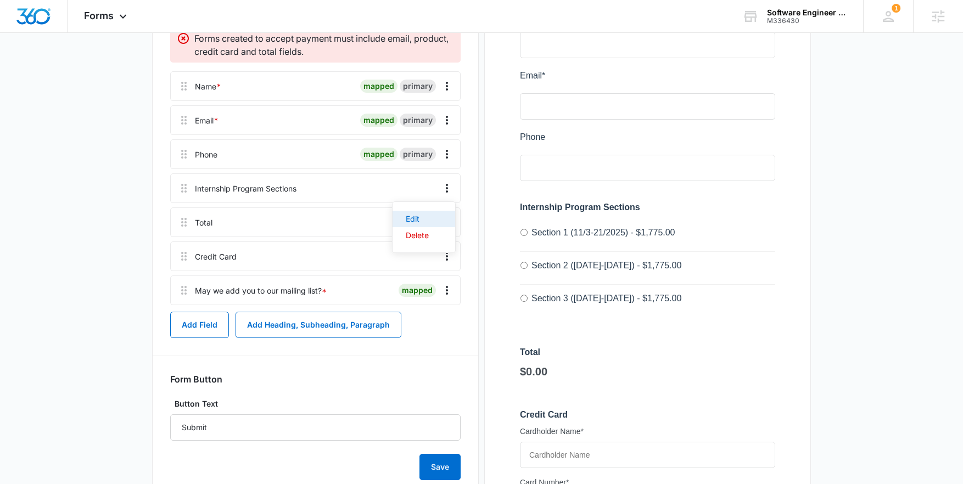
click at [412, 215] on div "Edit" at bounding box center [417, 219] width 23 height 8
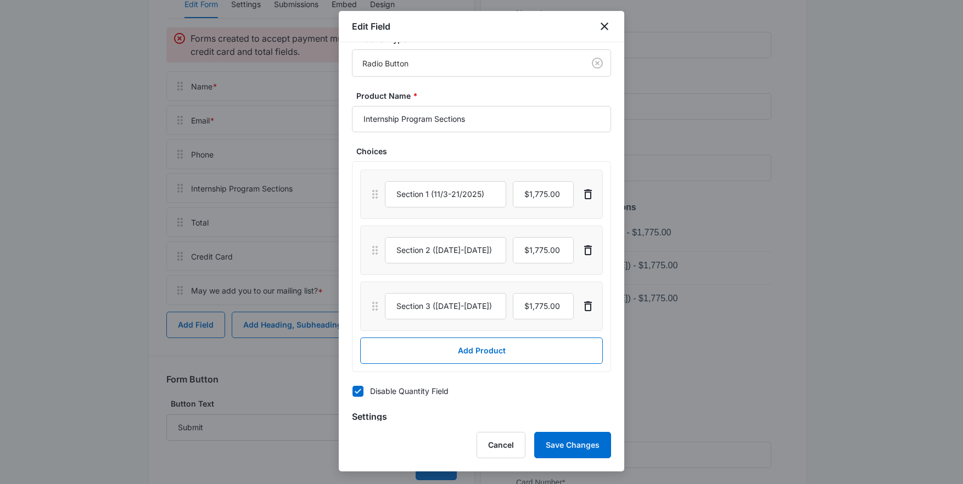
scroll to position [53, 0]
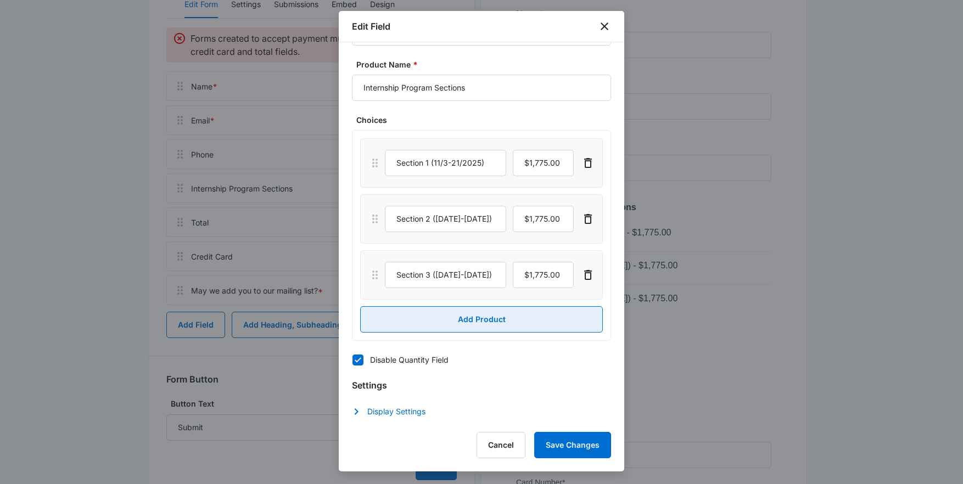
click at [446, 310] on button "Add Product" at bounding box center [481, 319] width 243 height 26
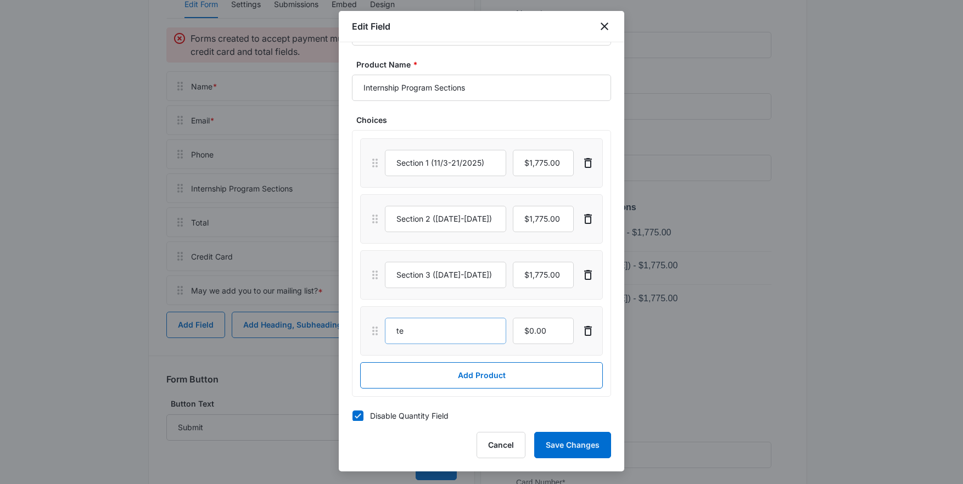
type input "t"
type input "Test"
click at [528, 331] on input "currency" at bounding box center [543, 331] width 61 height 26
type input "$1.00"
click at [586, 447] on button "Save Changes" at bounding box center [572, 445] width 77 height 26
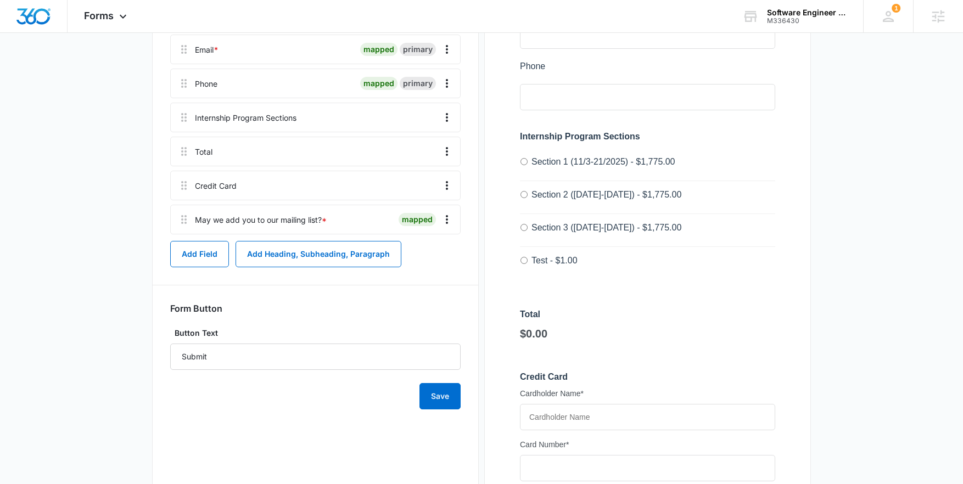
scroll to position [257, 0]
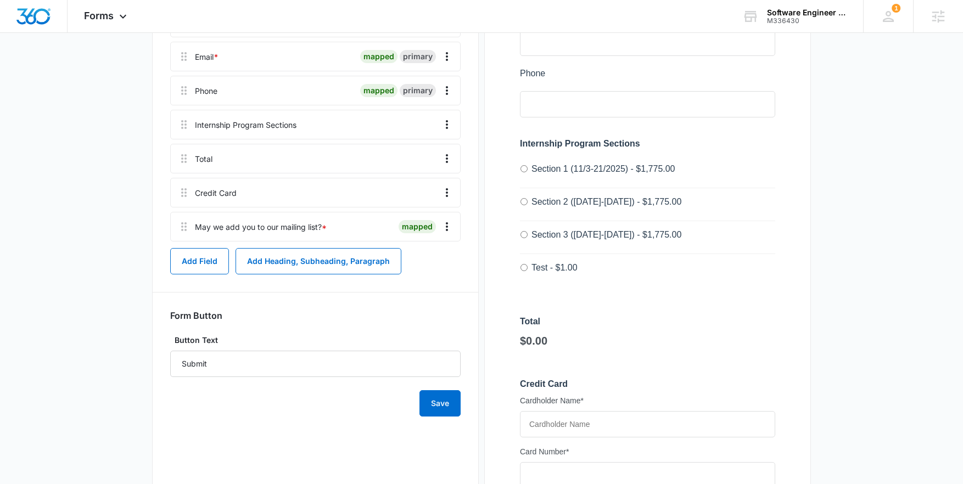
click at [523, 266] on div at bounding box center [647, 328] width 290 height 816
click at [524, 267] on div at bounding box center [647, 328] width 290 height 816
click at [523, 267] on div at bounding box center [647, 328] width 290 height 816
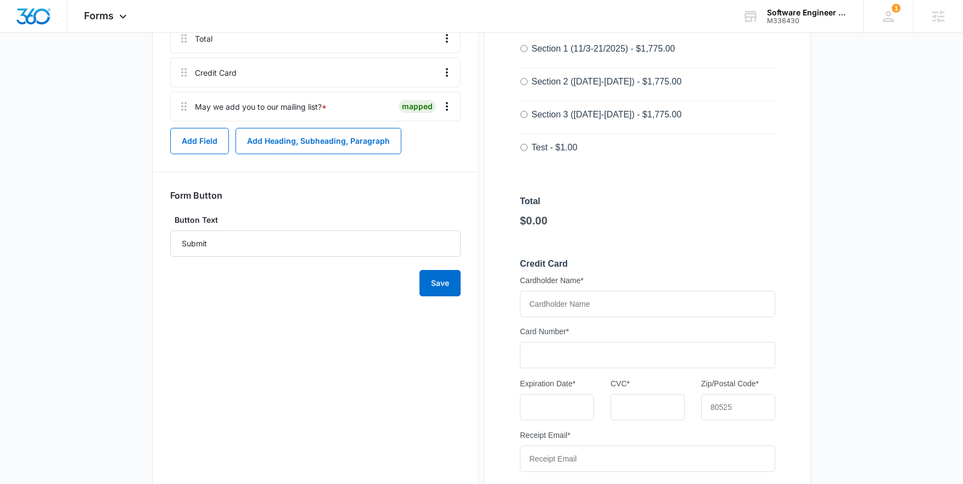
scroll to position [384, 0]
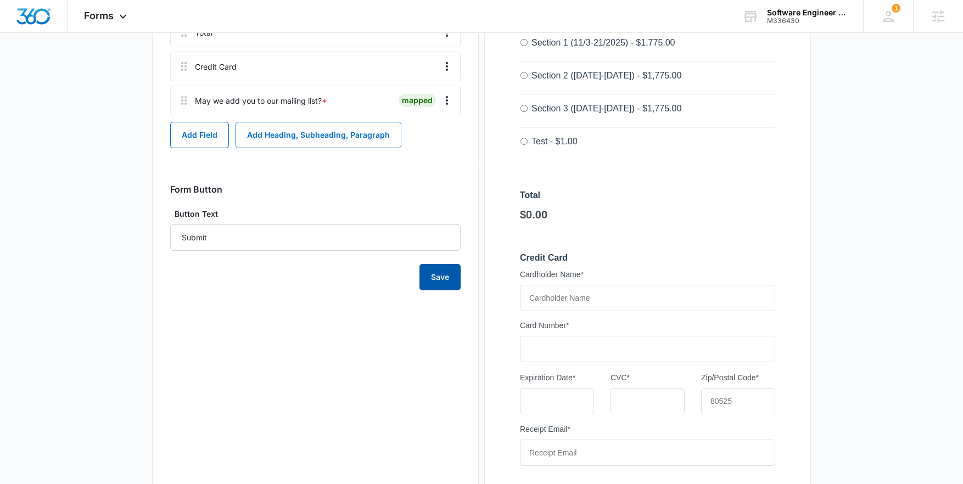
click at [428, 279] on button "Save" at bounding box center [439, 277] width 41 height 26
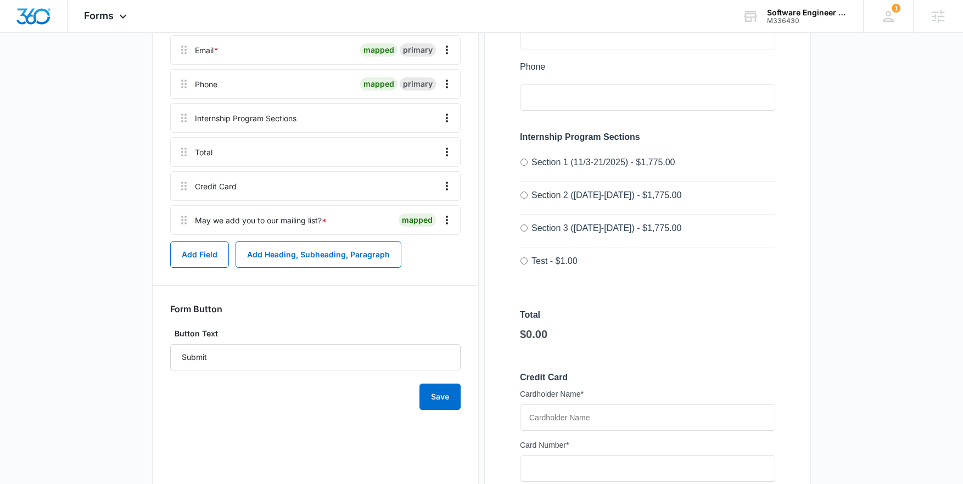
scroll to position [266, 0]
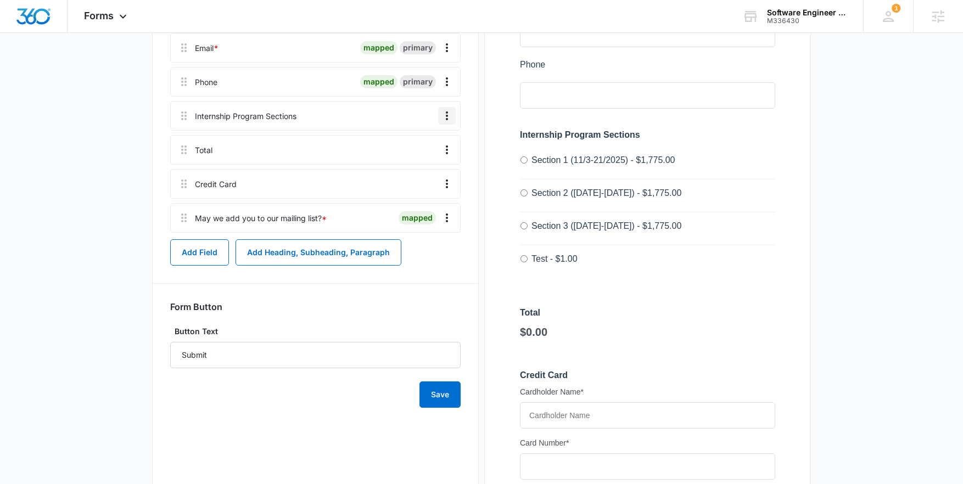
click at [447, 117] on icon "Overflow Menu" at bounding box center [446, 115] width 13 height 13
click at [405, 146] on button "Edit" at bounding box center [424, 146] width 63 height 16
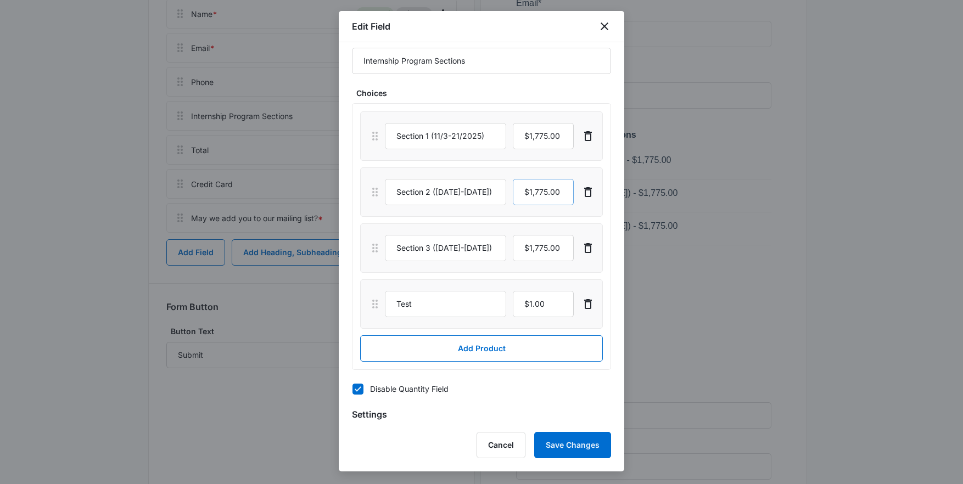
scroll to position [109, 0]
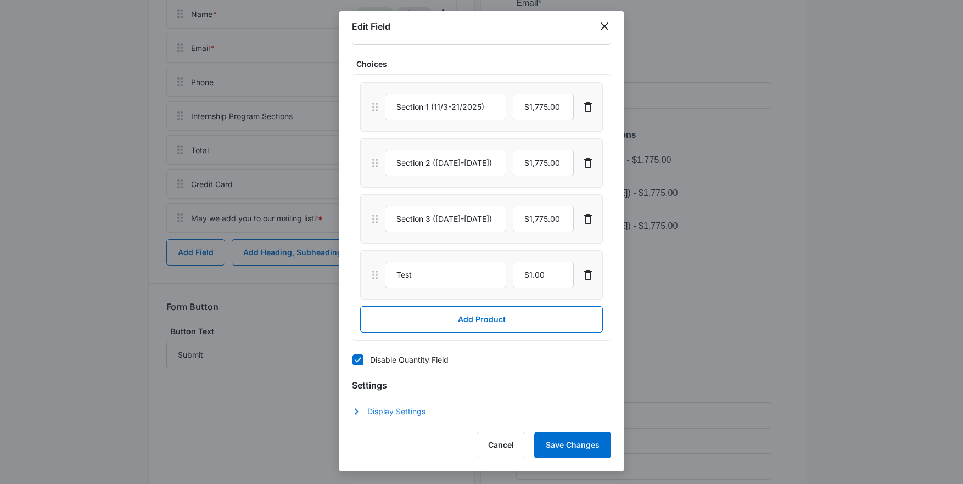
click at [395, 410] on button "Display Settings" at bounding box center [394, 411] width 85 height 13
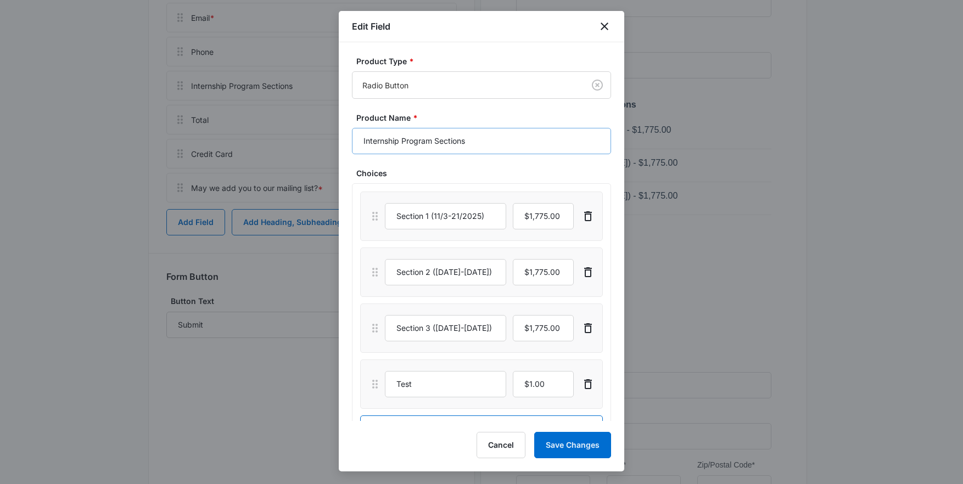
scroll to position [272, 0]
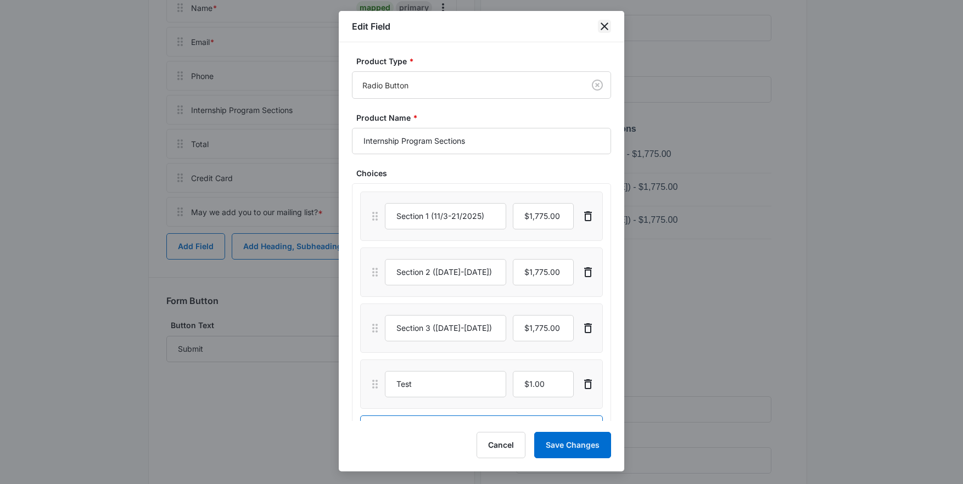
click at [609, 23] on icon "close" at bounding box center [604, 26] width 13 height 13
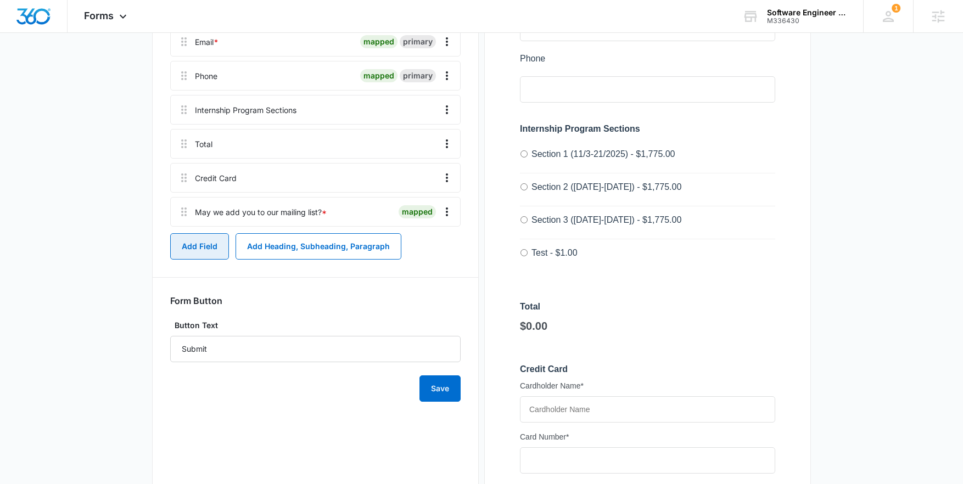
click at [187, 246] on button "Add Field" at bounding box center [199, 246] width 59 height 26
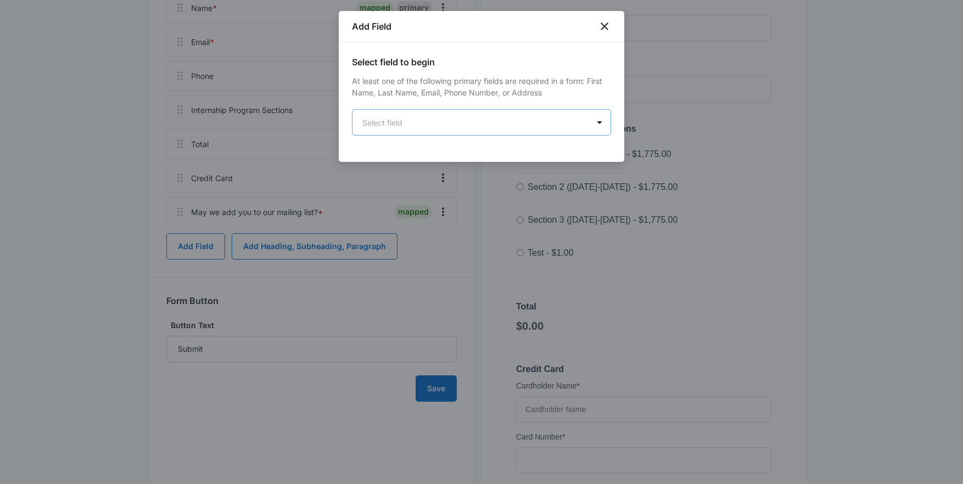
click at [468, 115] on body "Forms Apps Reputation Forms CRM Email Social Content Ads Intelligence Files Bra…" at bounding box center [481, 244] width 963 height 1033
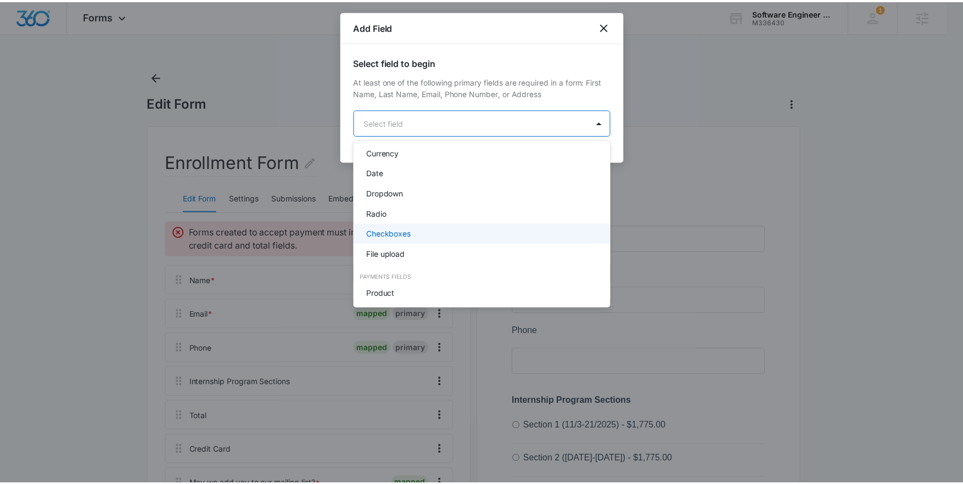
scroll to position [237, 0]
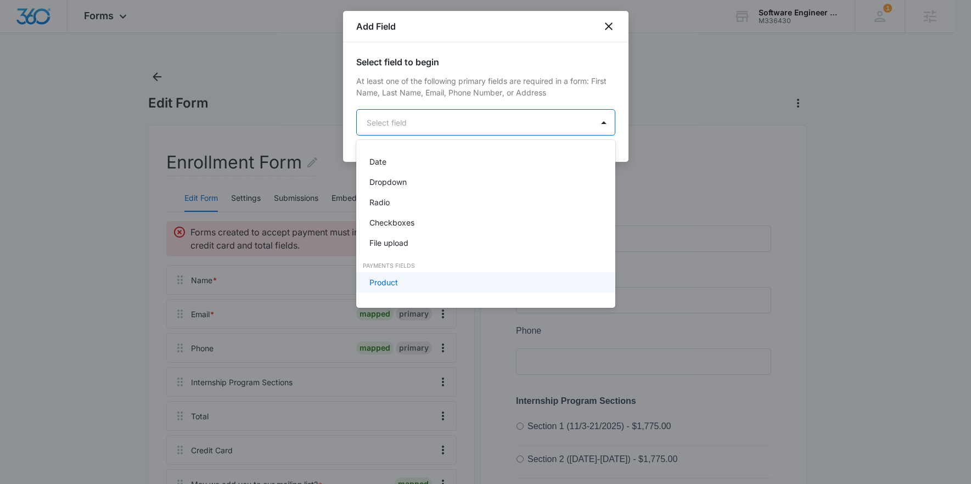
click at [397, 284] on p "Product" at bounding box center [383, 283] width 29 height 12
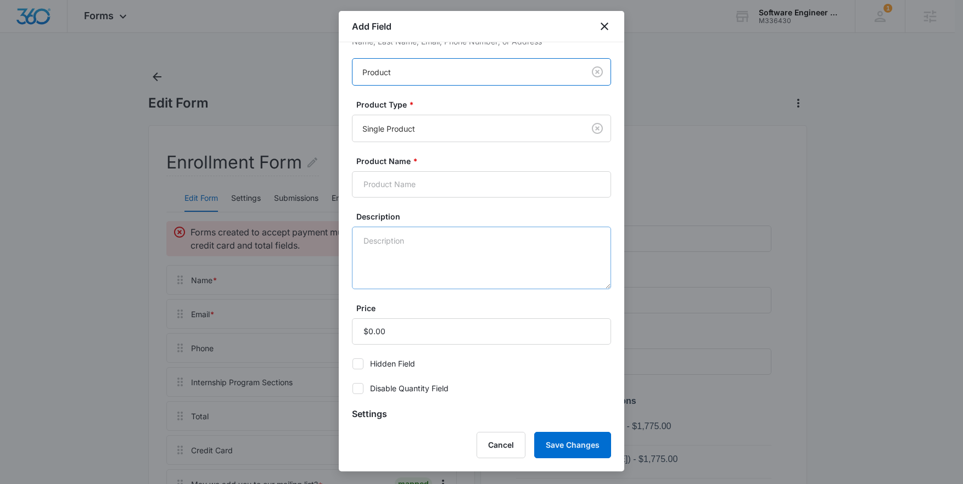
scroll to position [61, 0]
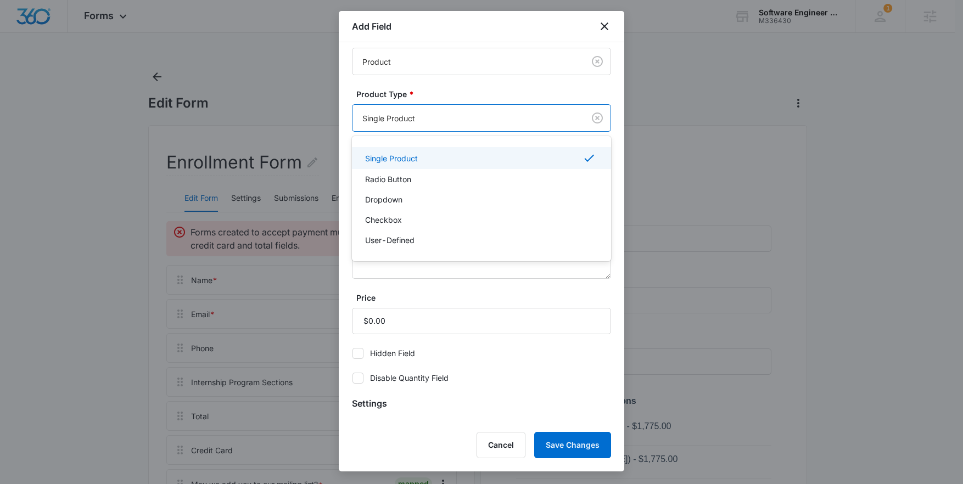
click at [456, 124] on div at bounding box center [466, 118] width 208 height 14
click at [428, 234] on div "User-Defined" at bounding box center [480, 240] width 231 height 12
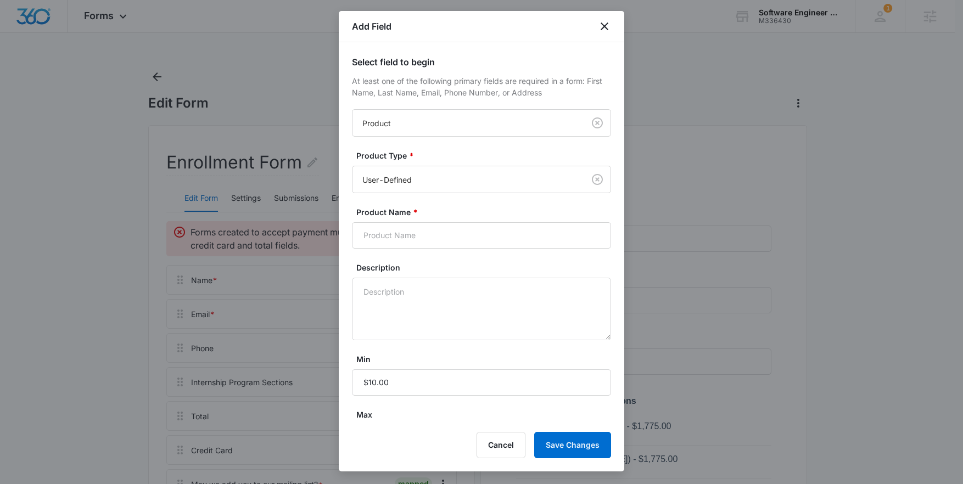
scroll to position [2, 0]
click at [442, 172] on div at bounding box center [466, 178] width 208 height 14
click at [502, 443] on button "Cancel" at bounding box center [501, 445] width 49 height 26
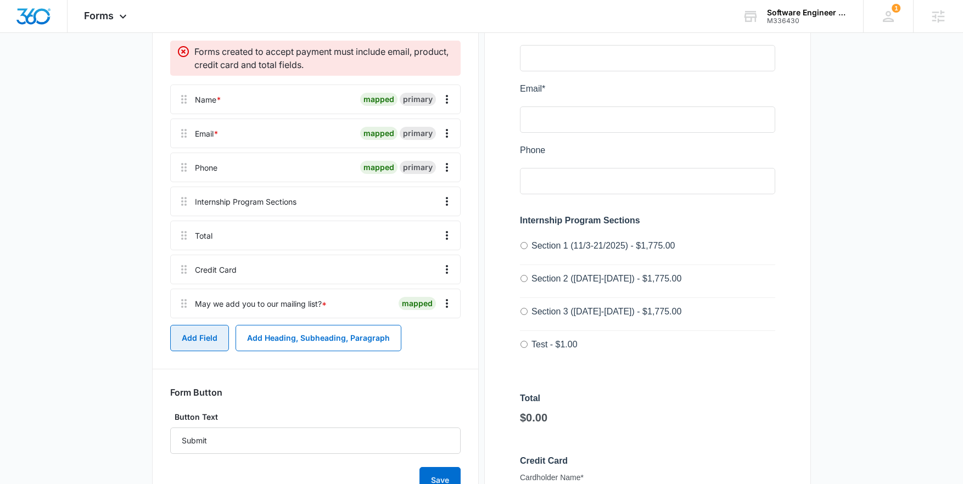
scroll to position [182, 0]
drag, startPoint x: 732, startPoint y: 316, endPoint x: 745, endPoint y: 306, distance: 16.5
click at [745, 306] on div at bounding box center [647, 403] width 290 height 816
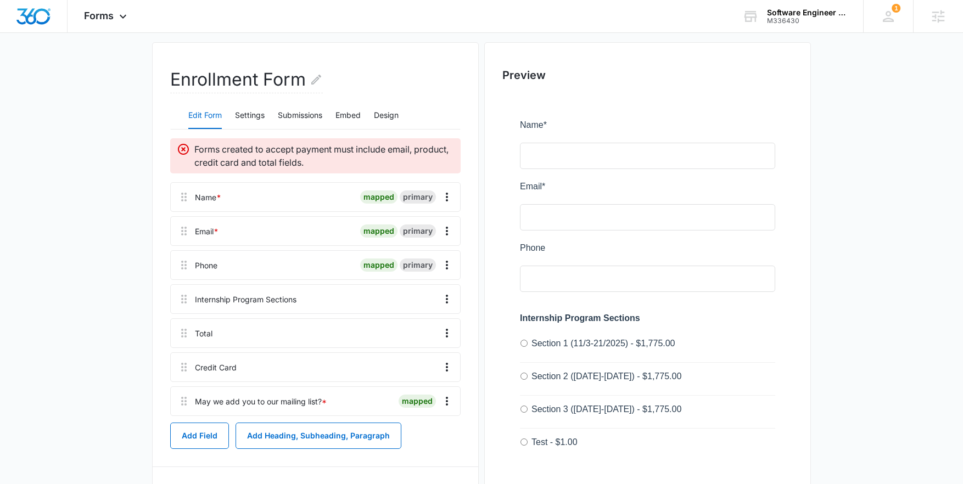
scroll to position [0, 0]
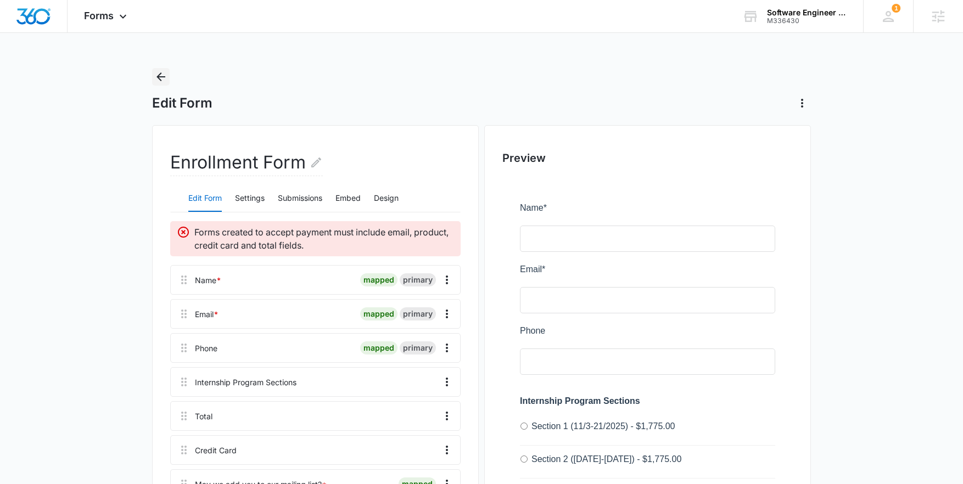
click at [156, 76] on icon "Back" at bounding box center [160, 76] width 13 height 13
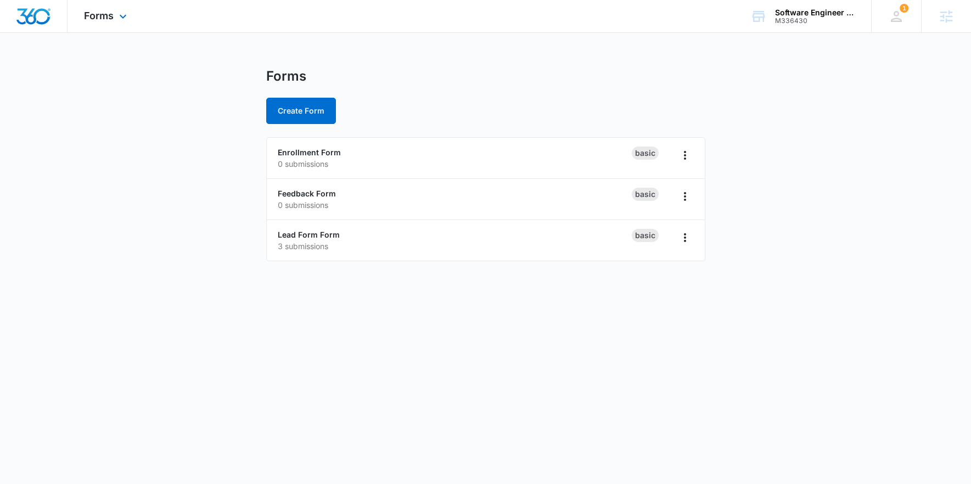
click at [38, 19] on img "Dashboard" at bounding box center [33, 16] width 35 height 16
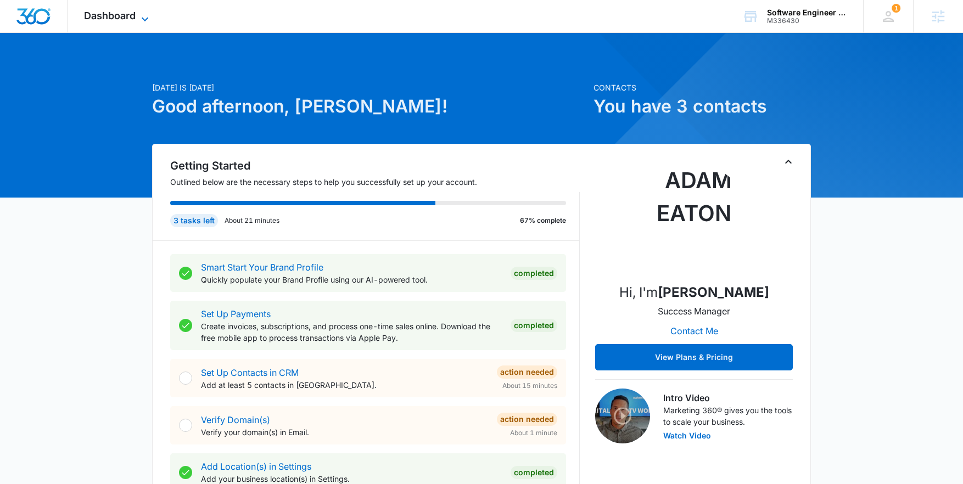
click at [132, 18] on span "Dashboard" at bounding box center [110, 16] width 52 height 12
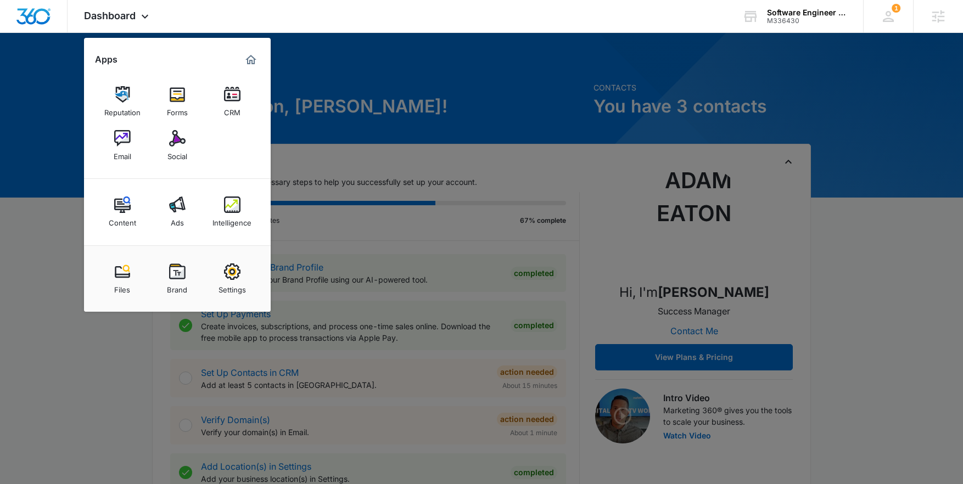
drag, startPoint x: 460, startPoint y: 110, endPoint x: 446, endPoint y: 107, distance: 14.8
click at [459, 110] on div at bounding box center [481, 242] width 963 height 484
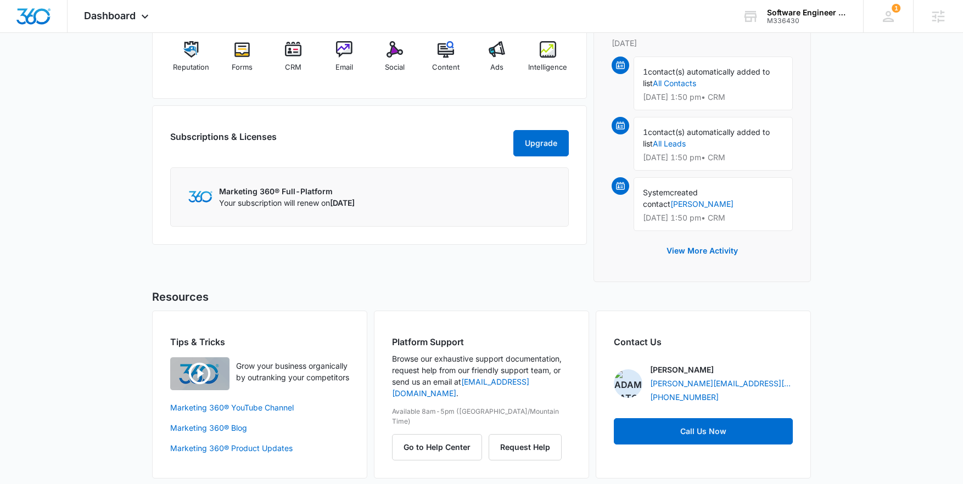
scroll to position [738, 0]
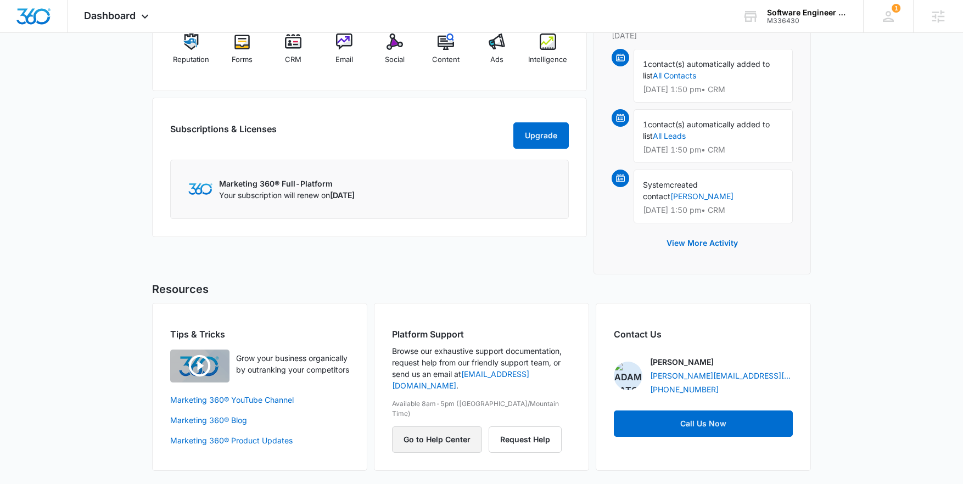
click at [450, 427] on button "Go to Help Center" at bounding box center [437, 440] width 90 height 26
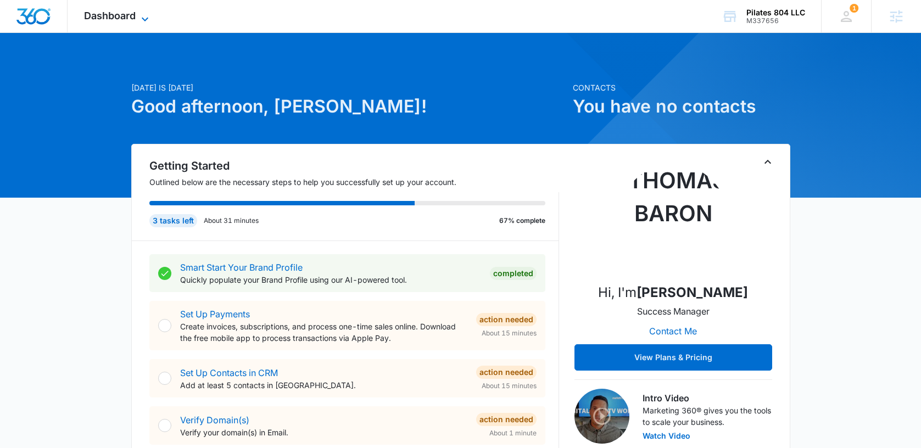
click at [121, 19] on span "Dashboard" at bounding box center [110, 16] width 52 height 12
